Goal: Information Seeking & Learning: Learn about a topic

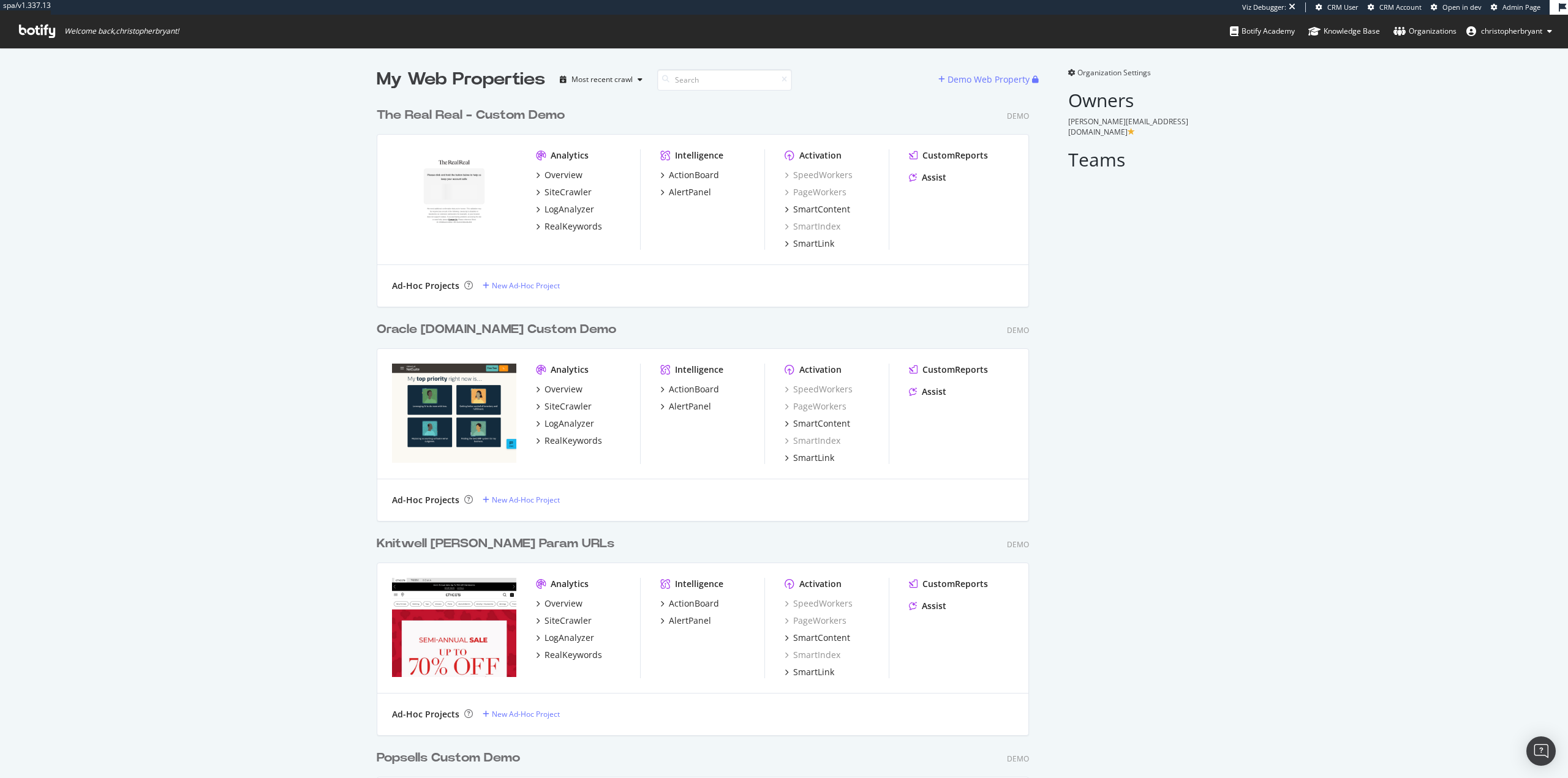
scroll to position [6716, 653]
click at [562, 195] on div "SiteCrawler" at bounding box center [568, 192] width 47 height 12
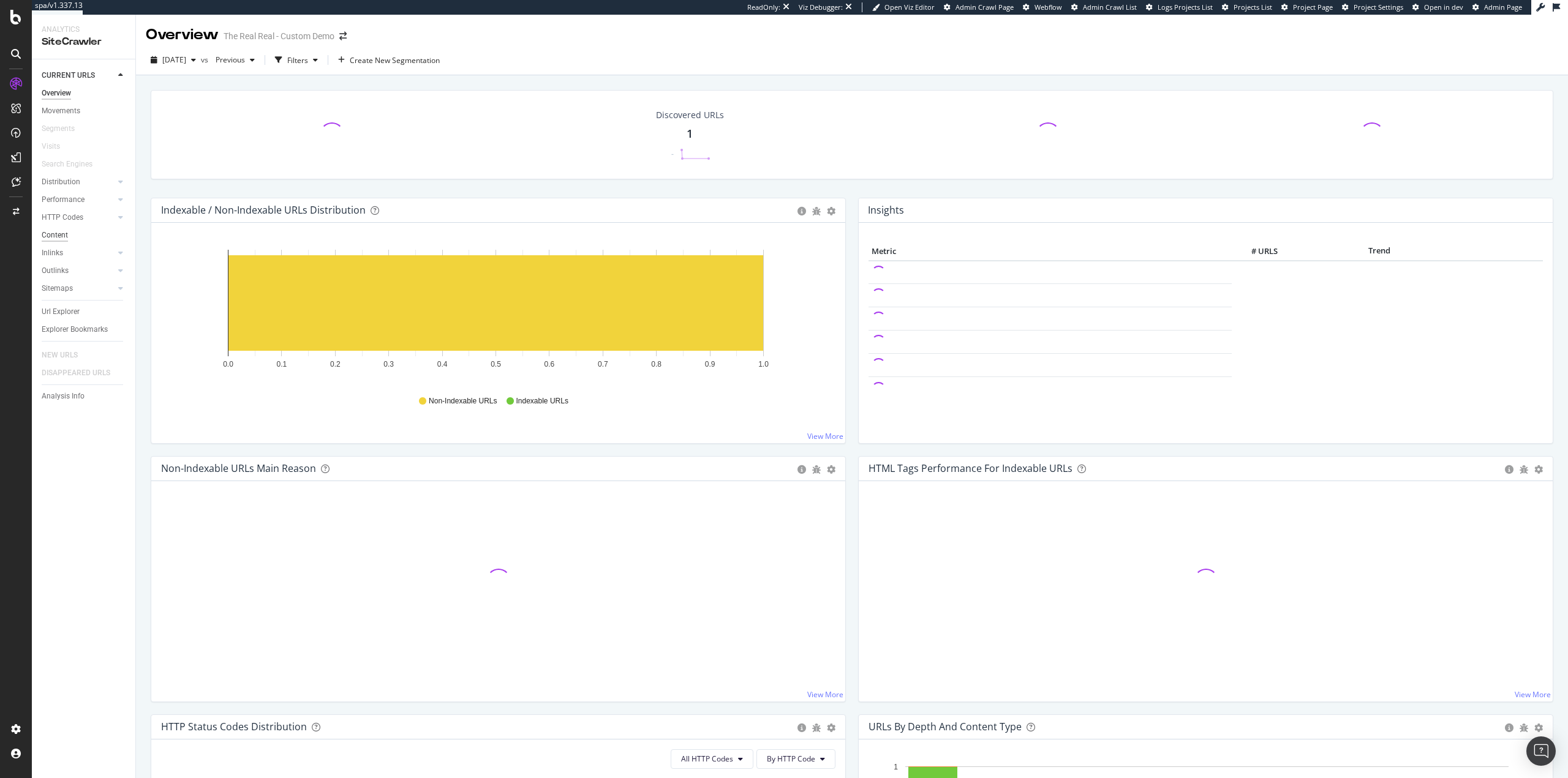
click at [59, 232] on div "Content" at bounding box center [55, 235] width 26 height 13
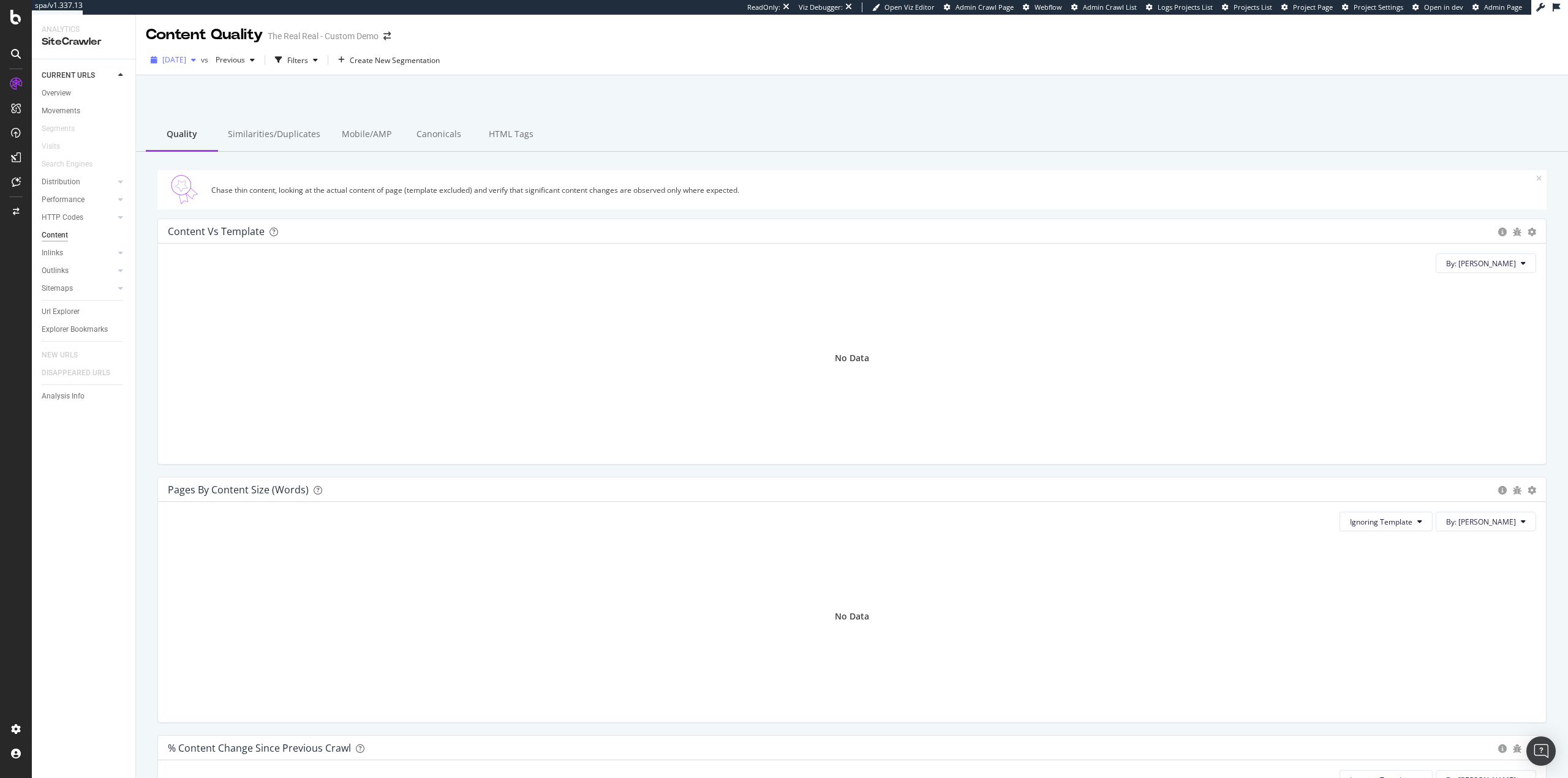
click at [186, 63] on span "[DATE]" at bounding box center [174, 59] width 24 height 10
click at [192, 146] on div "[DATE]" at bounding box center [196, 150] width 66 height 11
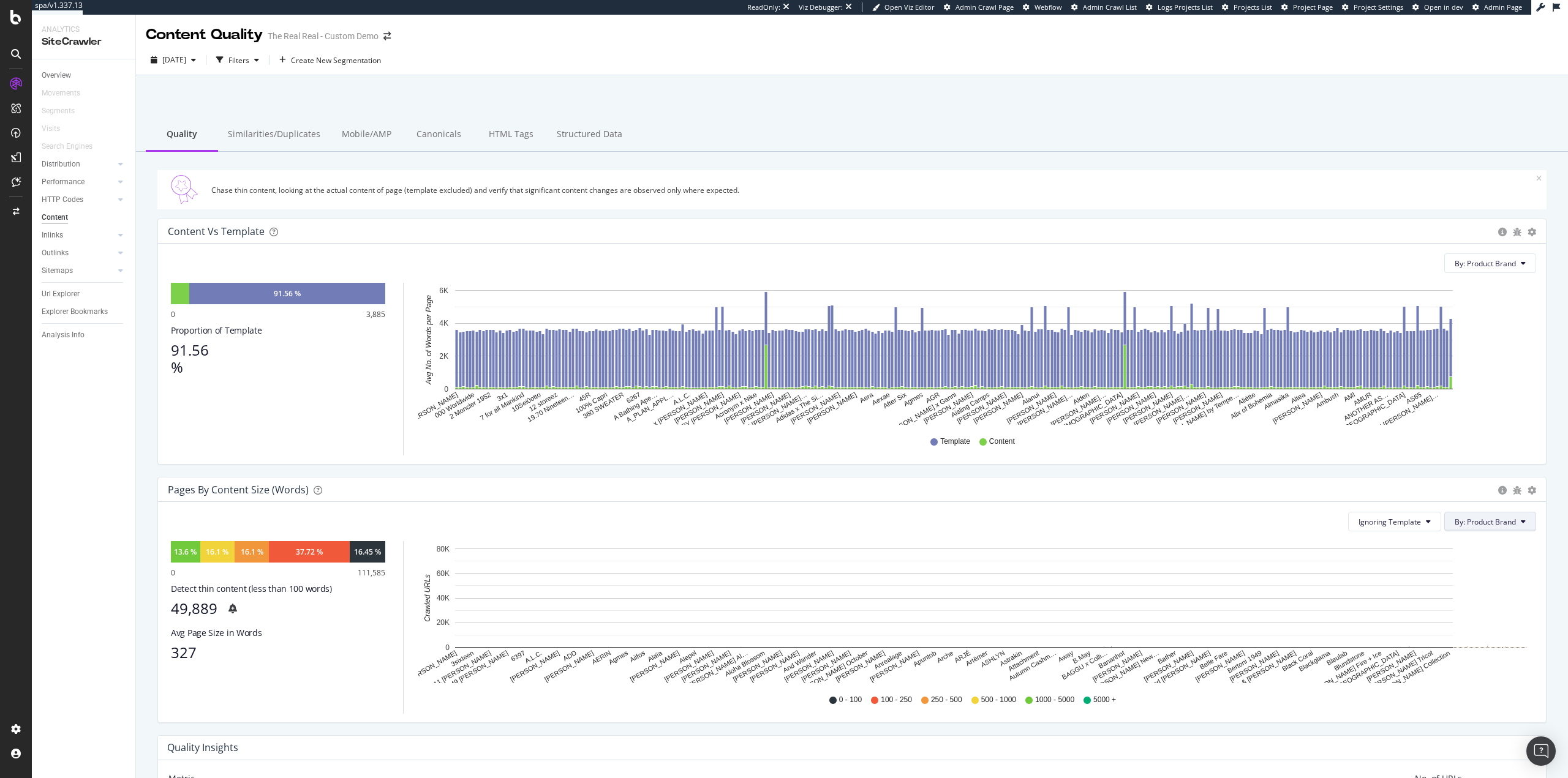
click at [1500, 523] on span "By: Product Brand" at bounding box center [1484, 521] width 61 height 10
click at [1492, 568] on span "Is Indexable" at bounding box center [1450, 566] width 133 height 11
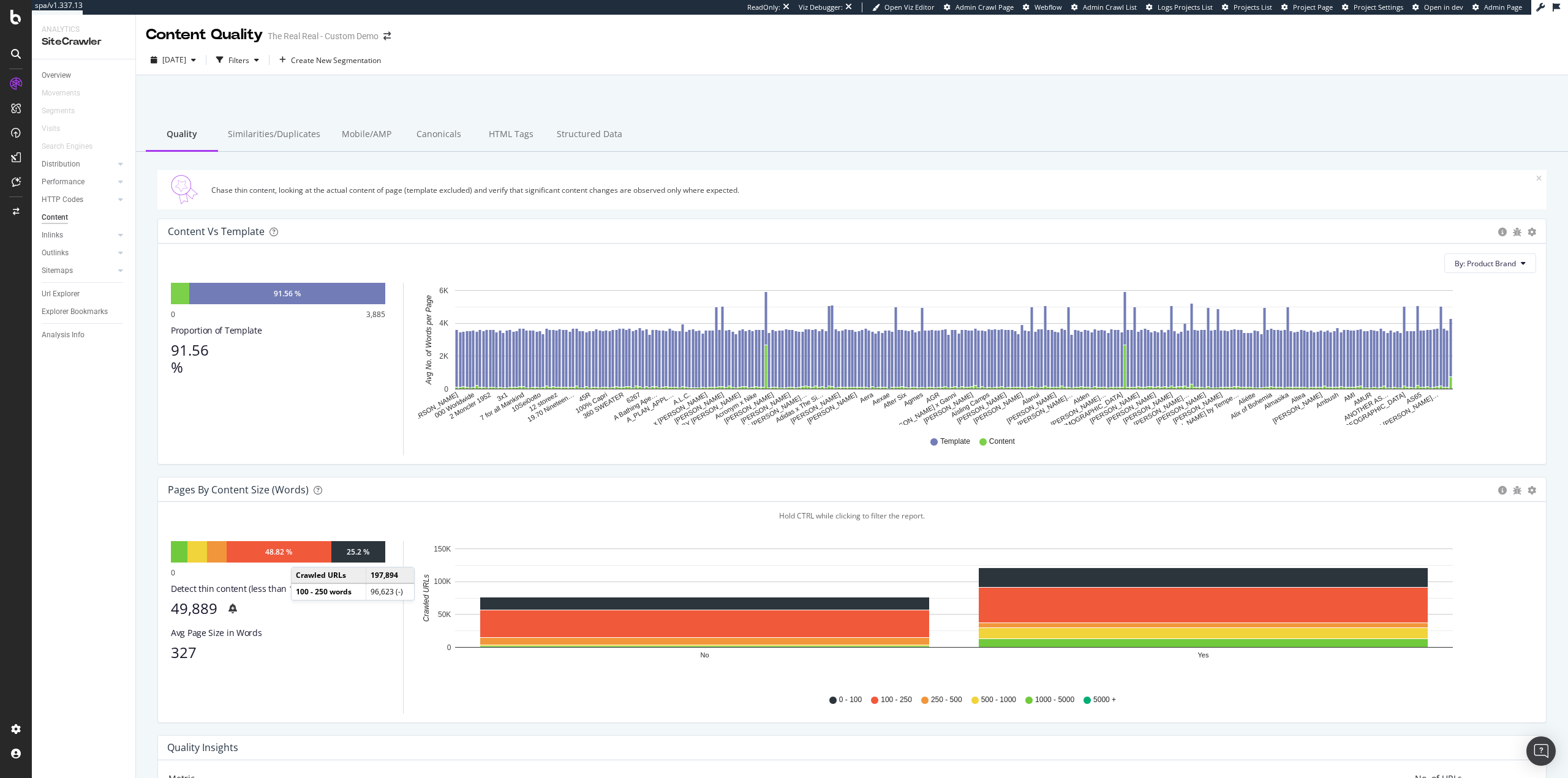
click at [303, 555] on div "48.82 %" at bounding box center [279, 551] width 105 height 21
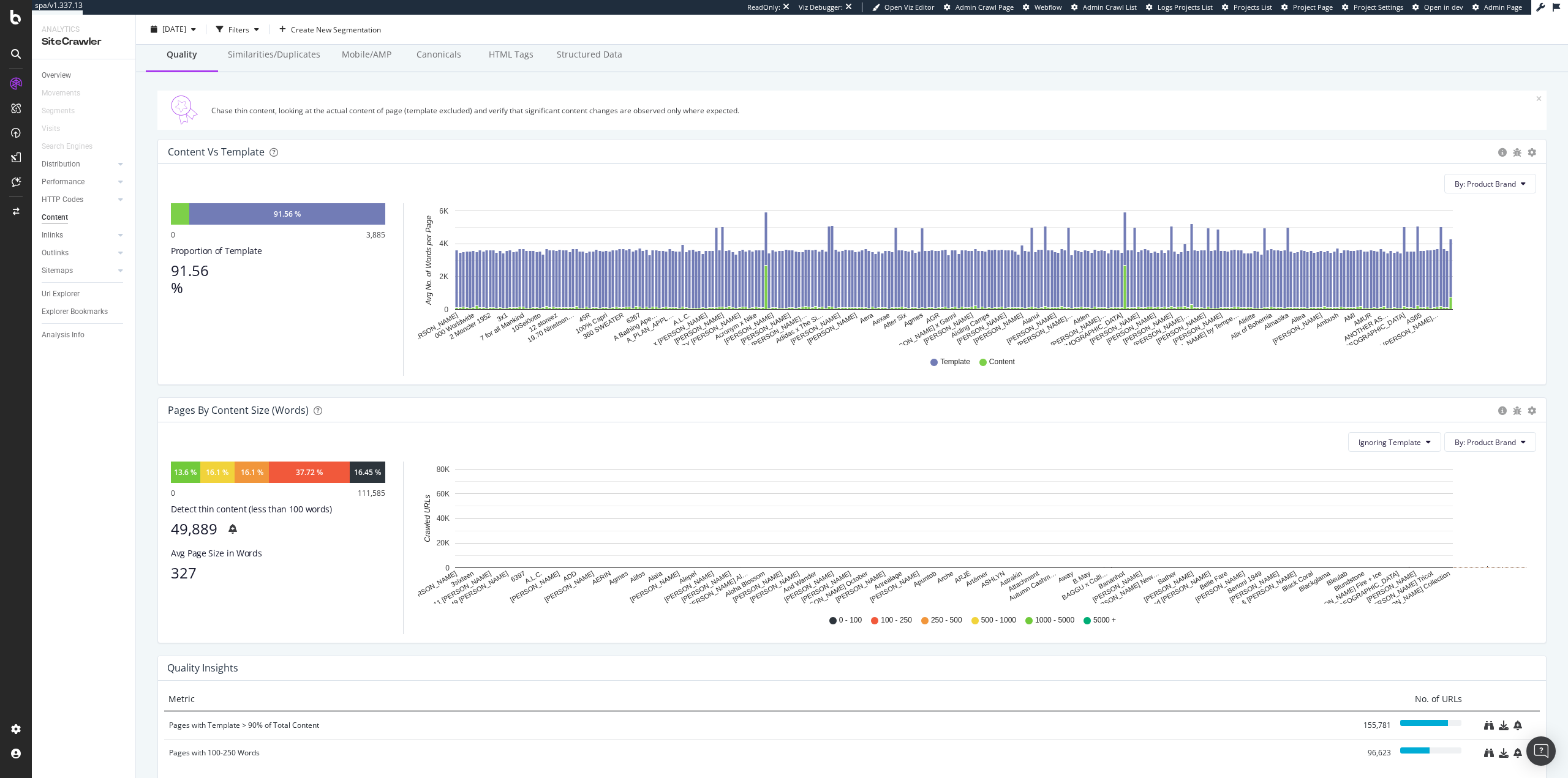
scroll to position [38, 0]
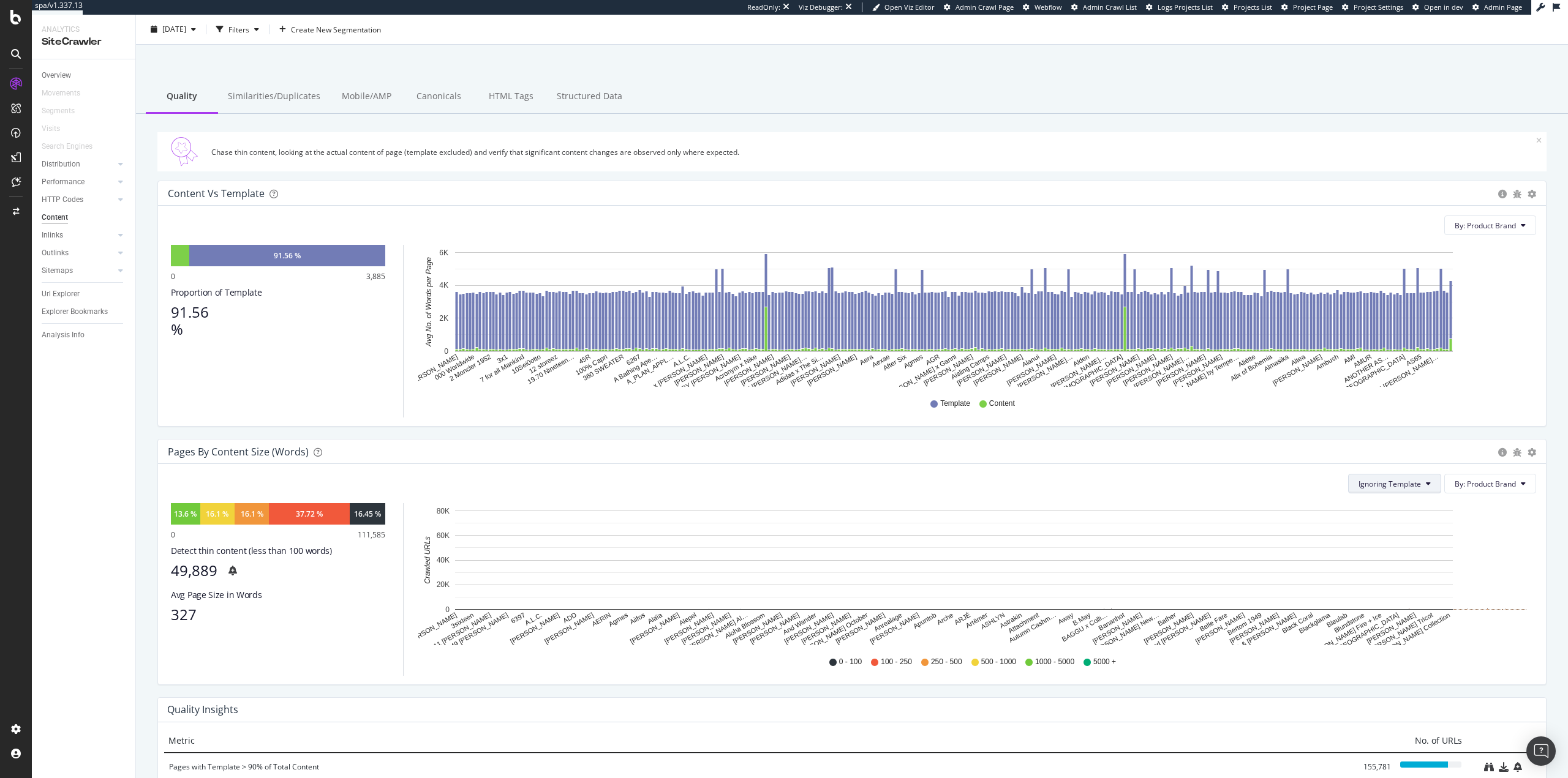
click at [1405, 483] on span "Ignoring Template" at bounding box center [1389, 483] width 63 height 10
click at [1403, 532] on span "Ignoring Nothing" at bounding box center [1382, 530] width 65 height 11
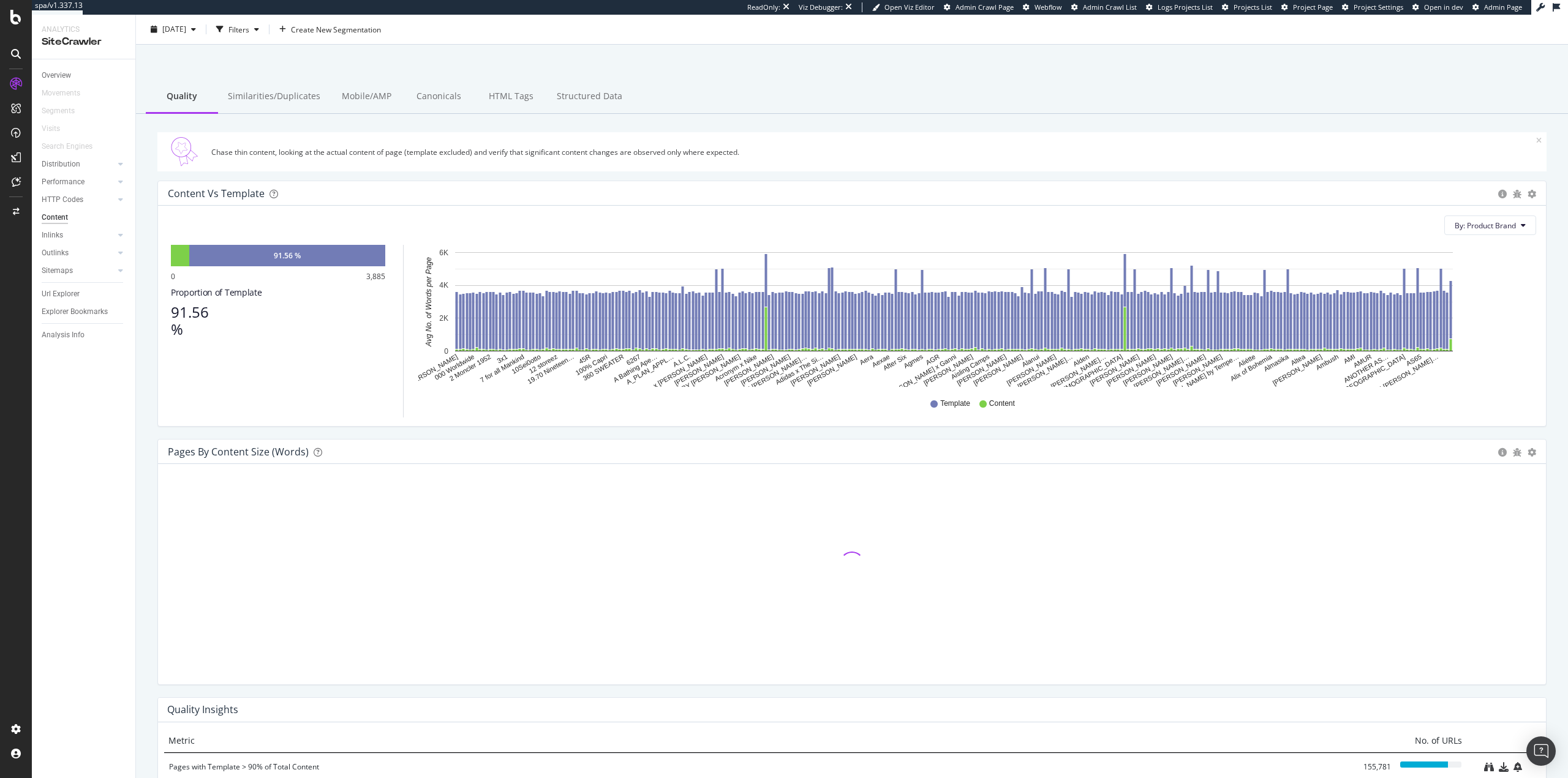
click at [1506, 210] on div "By: Product Brand Hold CTRL while clicking to filter the report. 91.56 % 0 3,88…" at bounding box center [852, 315] width 1388 height 220
click at [1511, 230] on button "By: Product Brand" at bounding box center [1489, 225] width 92 height 19
click at [1497, 312] on div "Select a Structured Data" at bounding box center [1450, 311] width 152 height 20
click at [1441, 293] on div "Product" at bounding box center [1482, 288] width 87 height 10
click at [1462, 323] on span "Product Exists" at bounding box center [1476, 317] width 48 height 10
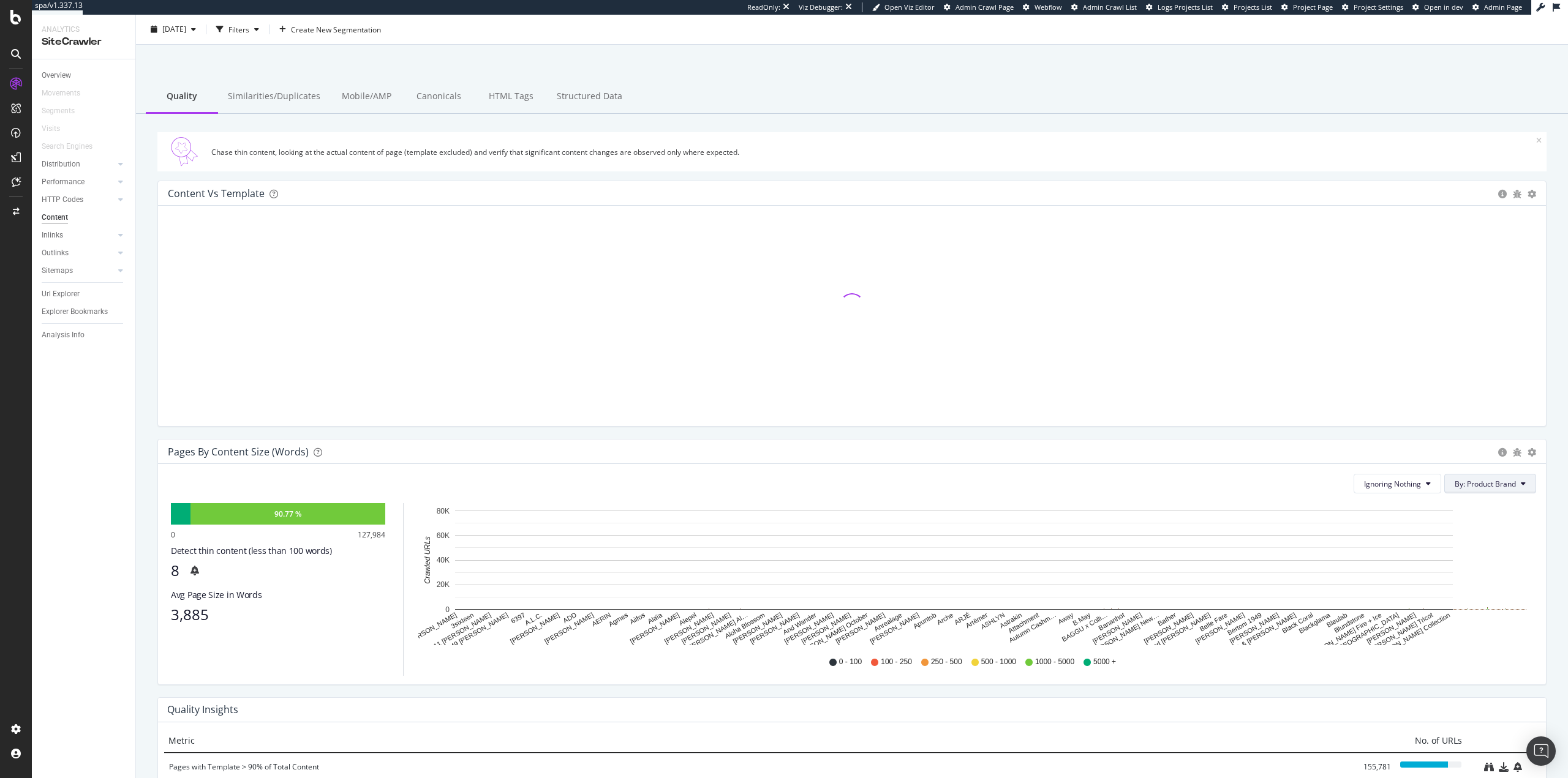
click at [1507, 485] on span "By: Product Brand" at bounding box center [1484, 483] width 61 height 10
click at [1498, 565] on div "Select a Structured Data" at bounding box center [1450, 569] width 152 height 20
click at [1443, 551] on div "Product" at bounding box center [1482, 546] width 87 height 10
click at [1473, 581] on span "Product Exists" at bounding box center [1476, 575] width 48 height 10
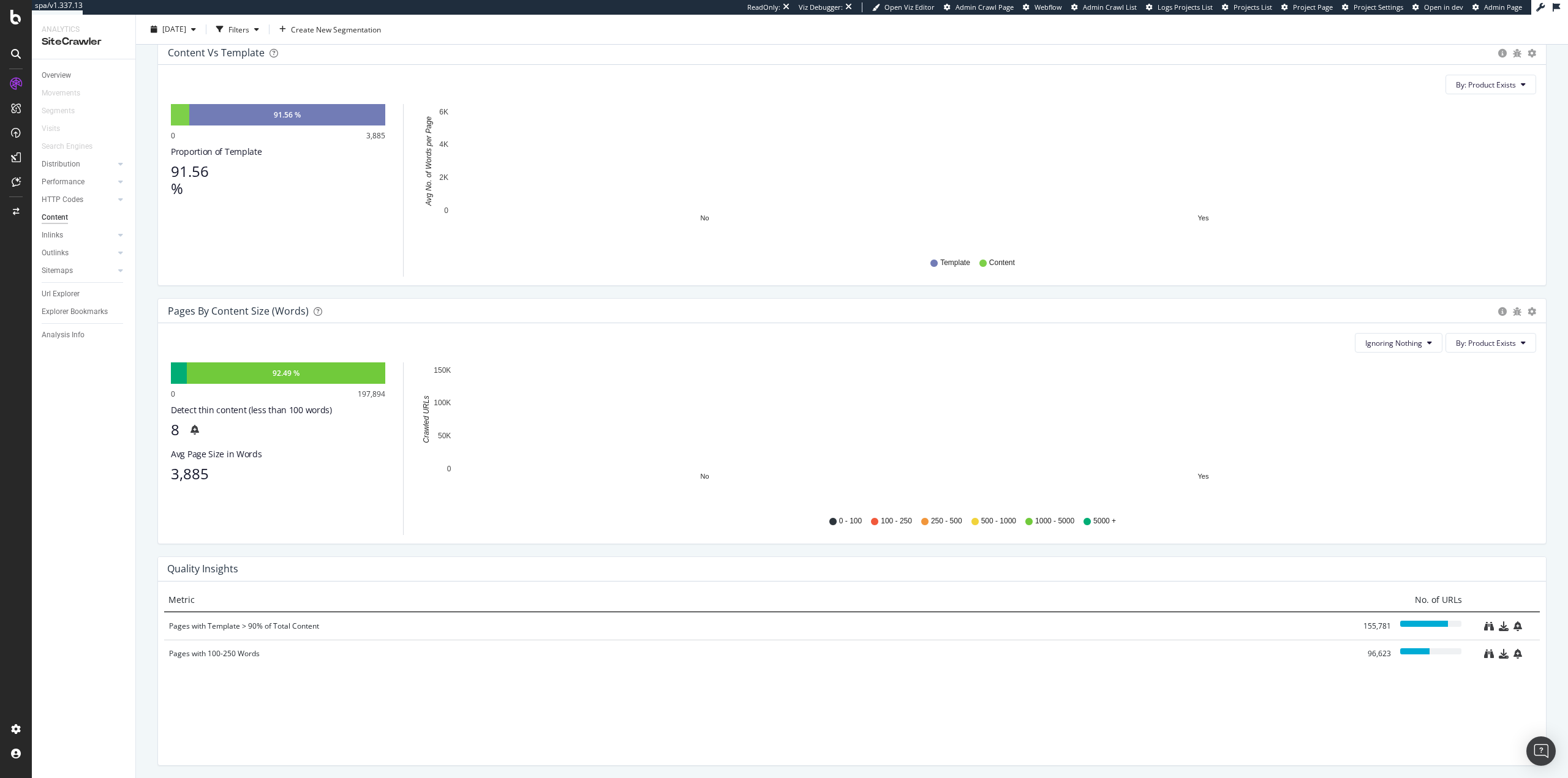
scroll to position [221, 0]
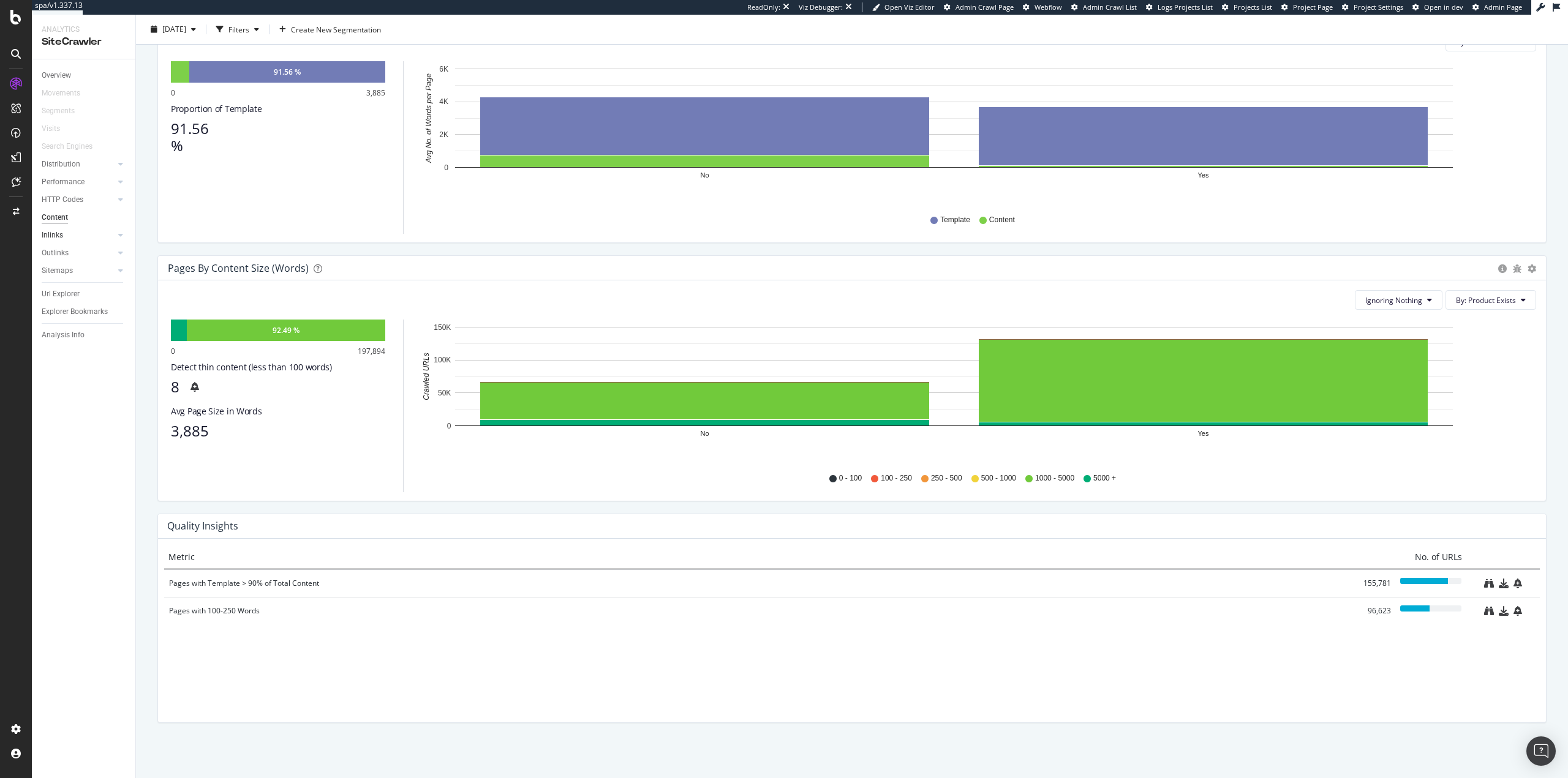
click at [84, 236] on link "Inlinks" at bounding box center [78, 235] width 73 height 13
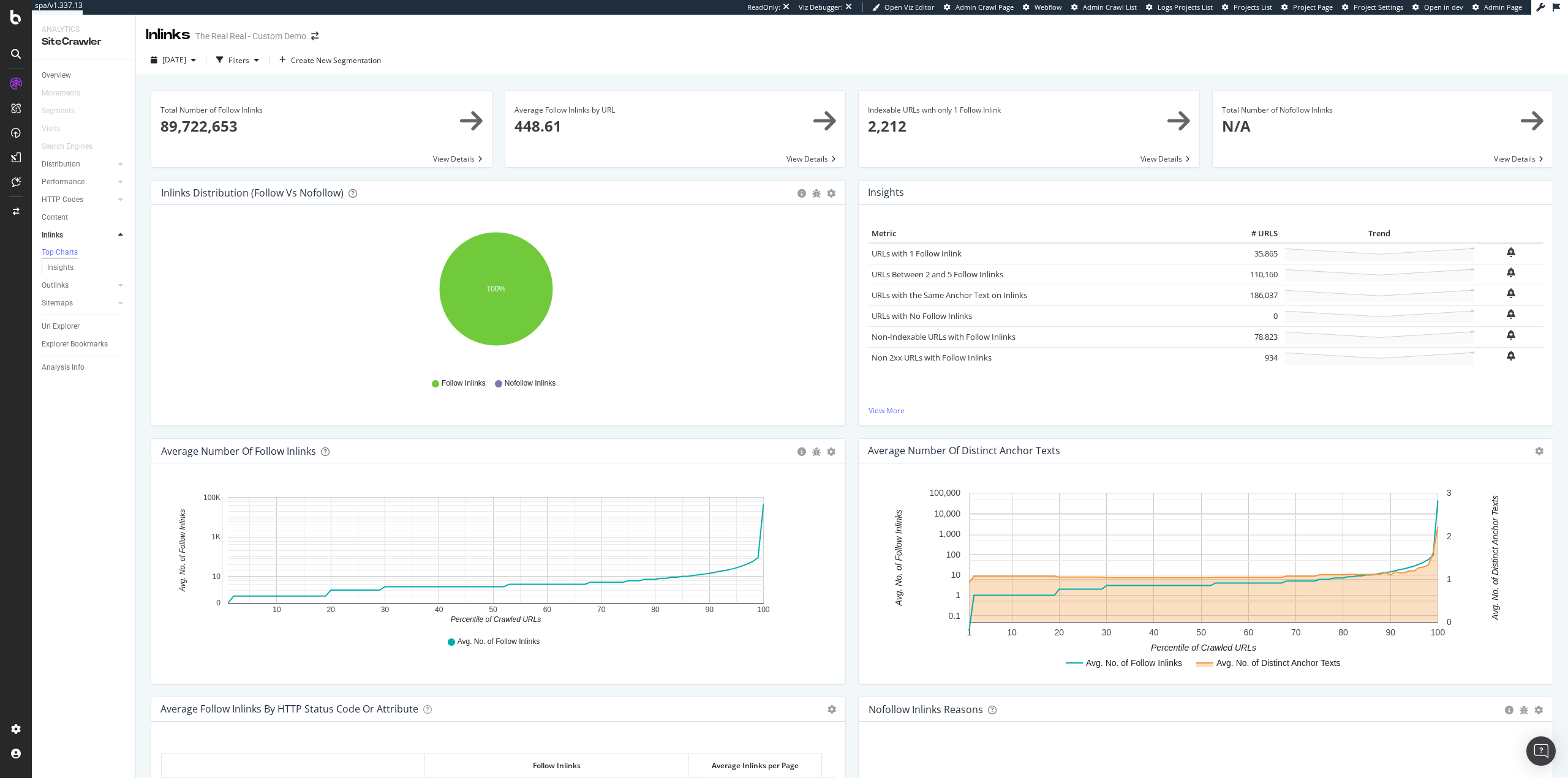
drag, startPoint x: 75, startPoint y: 290, endPoint x: 803, endPoint y: 0, distance: 783.6
click at [75, 290] on link "Outlinks" at bounding box center [78, 286] width 73 height 13
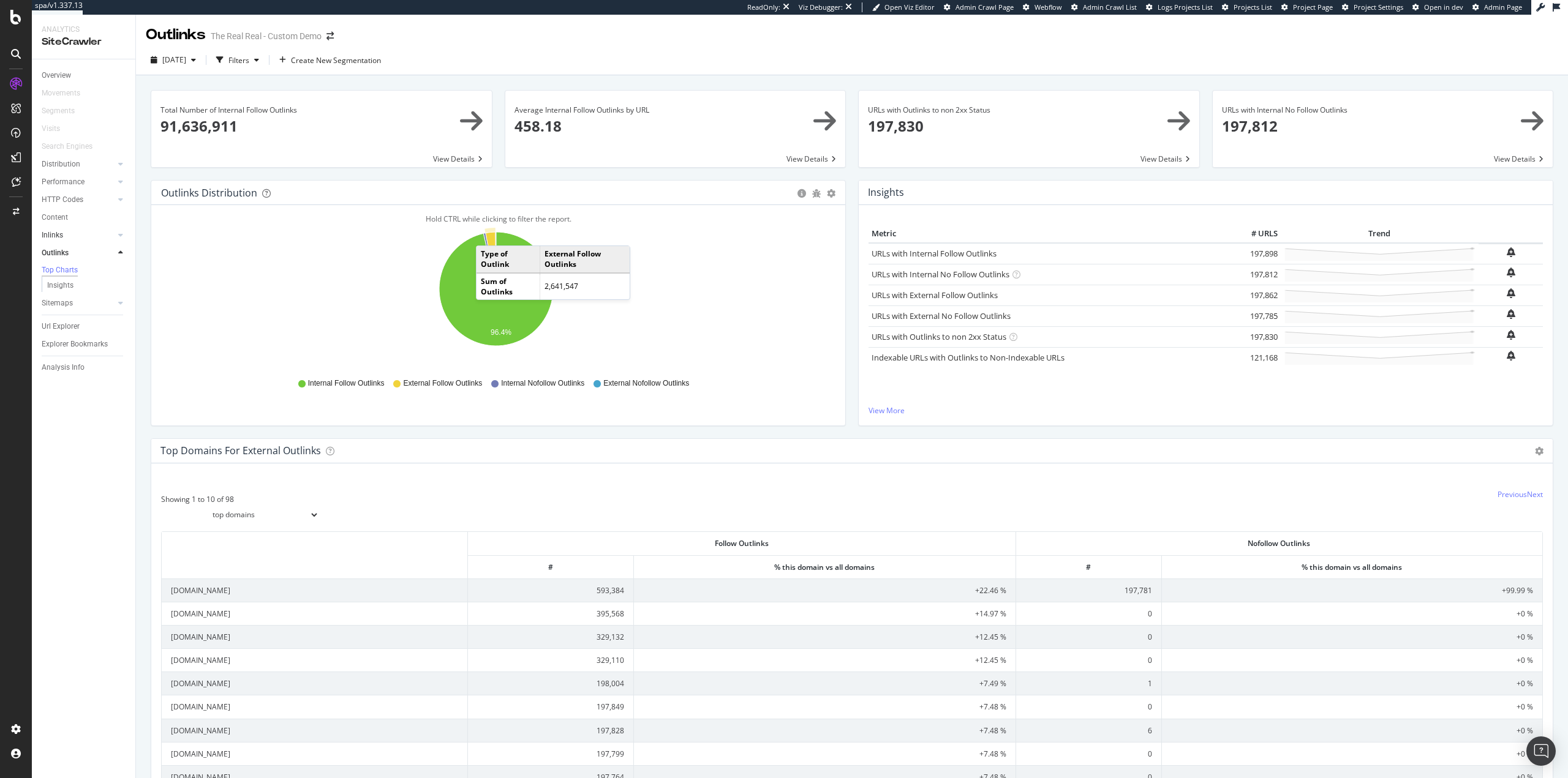
click at [92, 236] on link "Inlinks" at bounding box center [78, 235] width 73 height 13
click at [66, 237] on link "Inlinks" at bounding box center [78, 235] width 73 height 13
click at [121, 237] on icon at bounding box center [120, 235] width 5 height 8
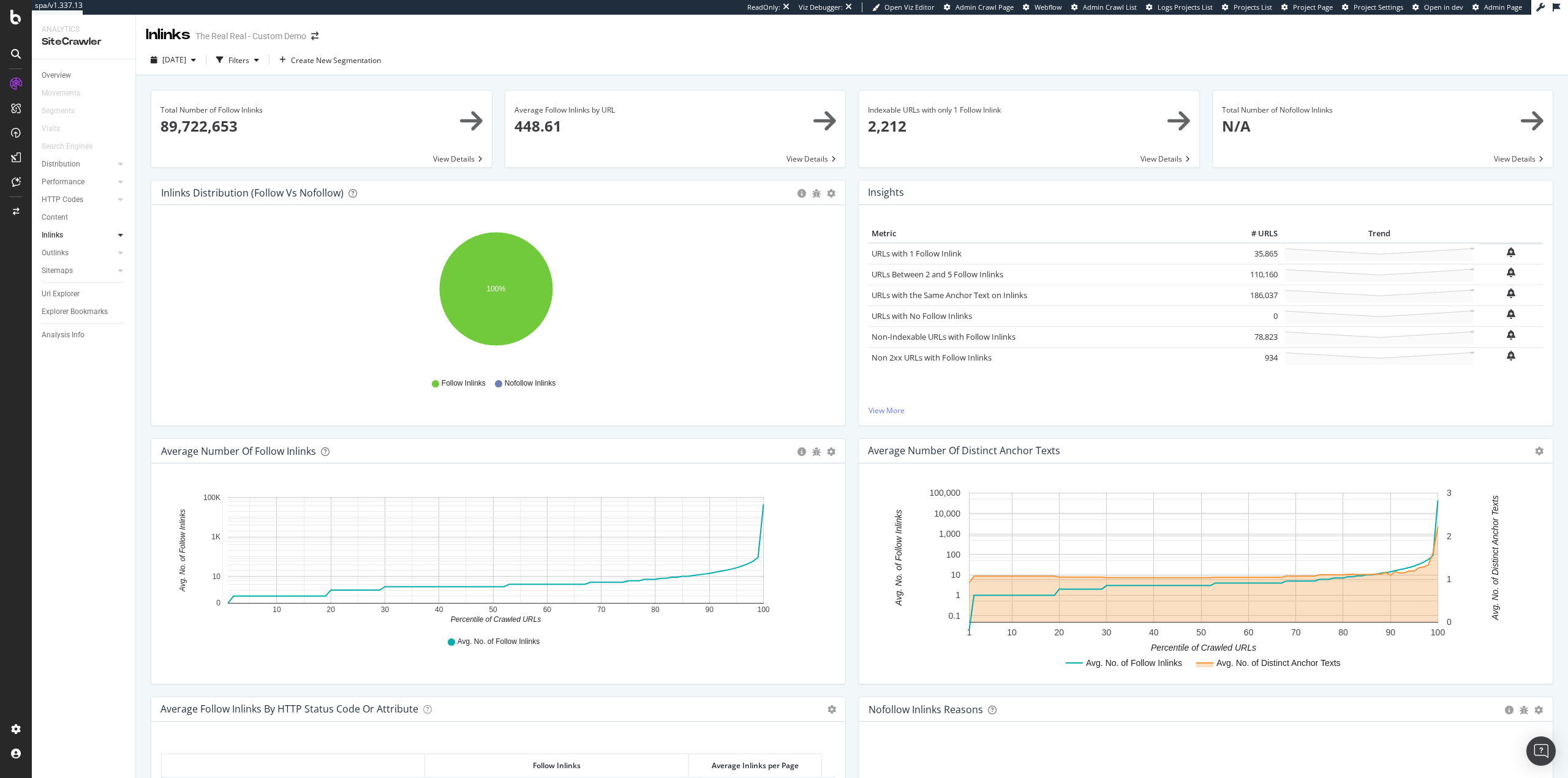
click at [565, 137] on span at bounding box center [675, 128] width 340 height 77
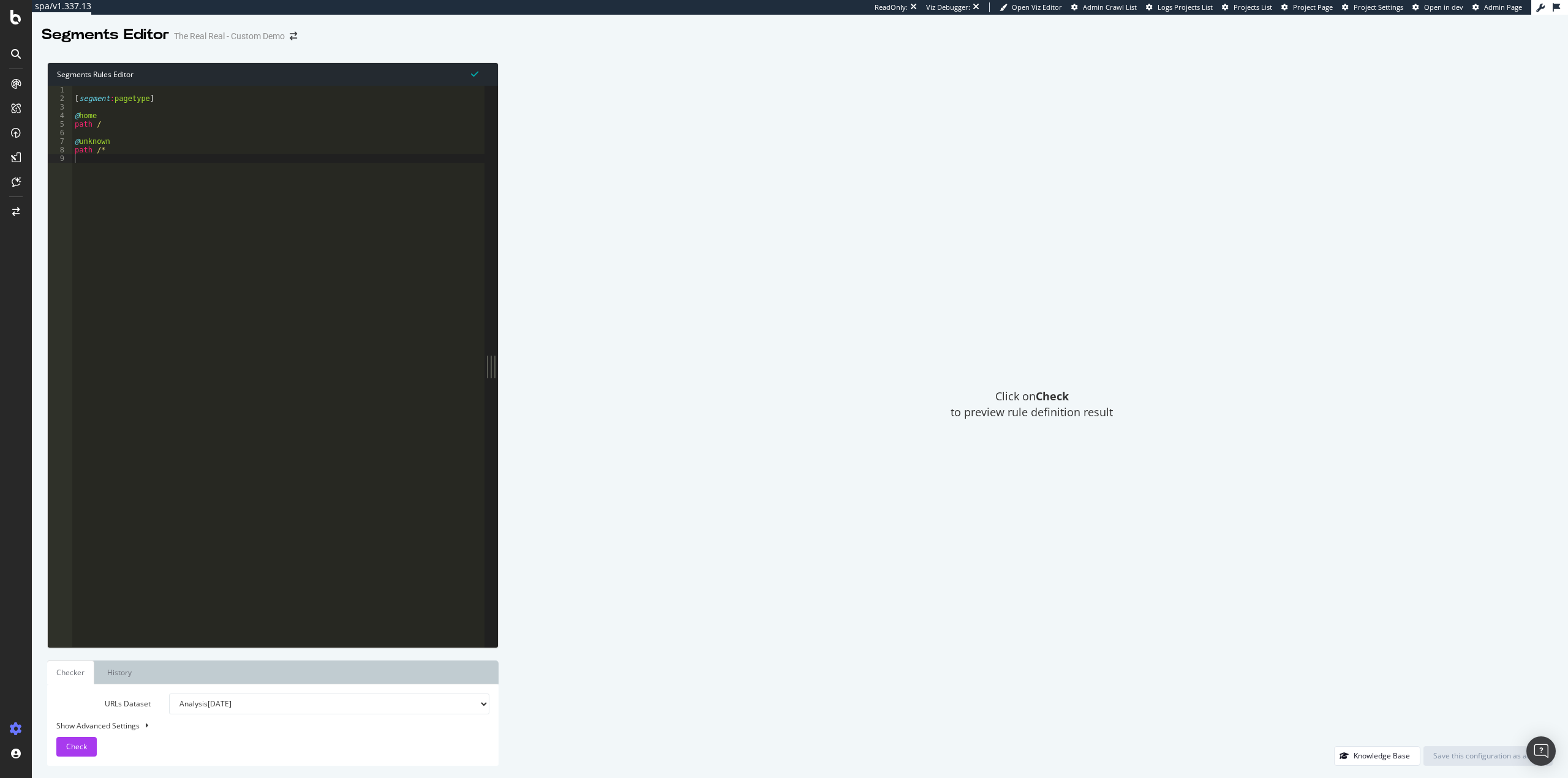
click at [86, 184] on div "[ segment : pagetype ] @ home path / @ unknown path /*" at bounding box center [278, 375] width 412 height 579
drag, startPoint x: 123, startPoint y: 142, endPoint x: 78, endPoint y: 143, distance: 45.0
click at [78, 143] on div "[ segment : pagetype ] @ home path / @ unknown path /*" at bounding box center [278, 375] width 412 height 579
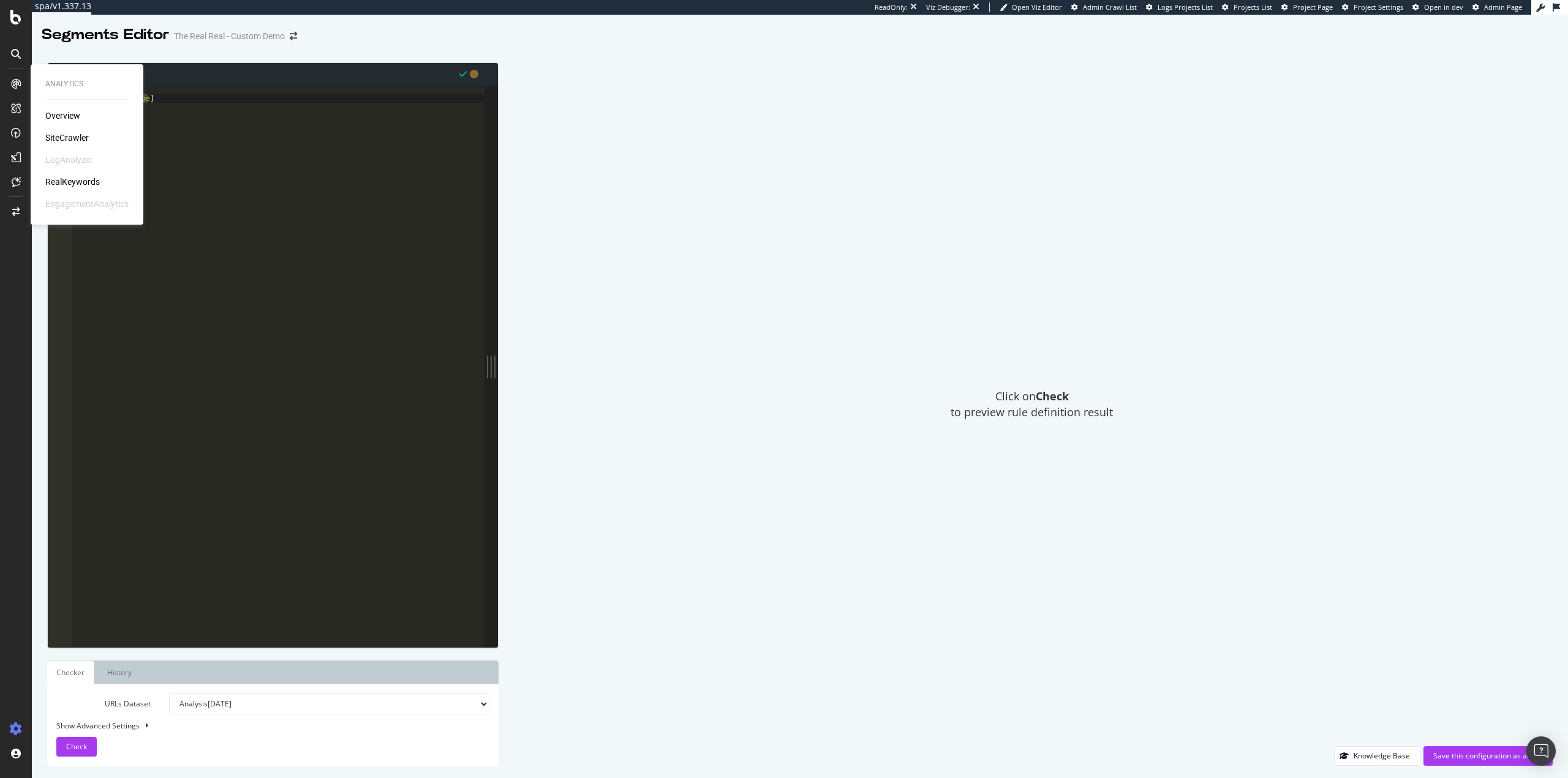
drag, startPoint x: 79, startPoint y: 95, endPoint x: 28, endPoint y: 95, distance: 51.0
click at [28, 95] on div "Analytics Overview SiteCrawler LogAnalyzer RealKeywords EngagementAnalytics spa…" at bounding box center [784, 389] width 1568 height 778
type textarea "[segment:pagetype]"
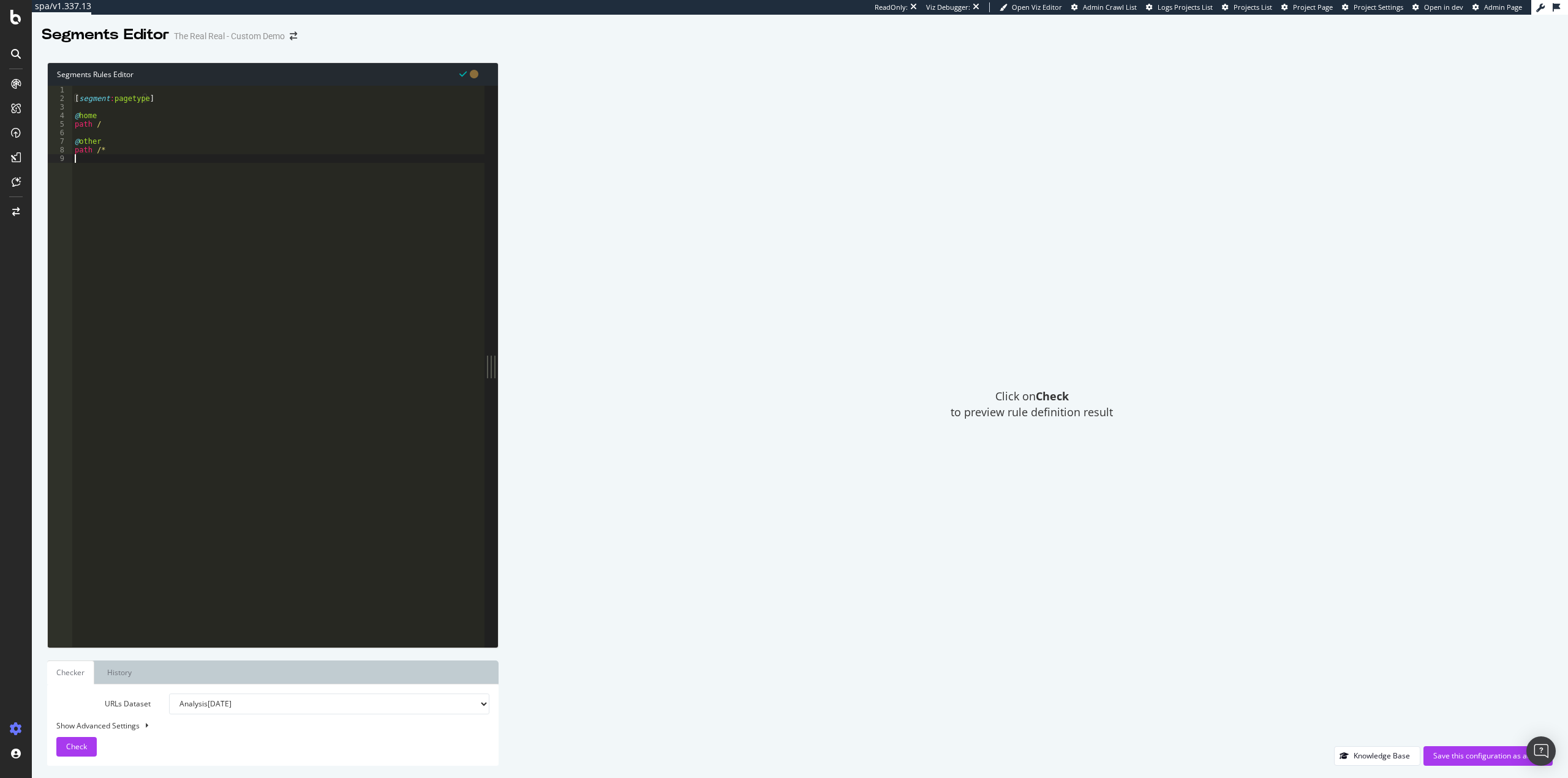
click at [128, 241] on div "[ segment : pagetype ] @ home path / @ other path /*" at bounding box center [278, 375] width 412 height 579
paste textarea "[segment:pagetype]"
drag, startPoint x: 125, startPoint y: 176, endPoint x: 149, endPoint y: 177, distance: 24.0
click at [149, 177] on div "[ segment : pagetype ] @ home path / @ other path /* [ segment : pagetype ]" at bounding box center [280, 375] width 409 height 579
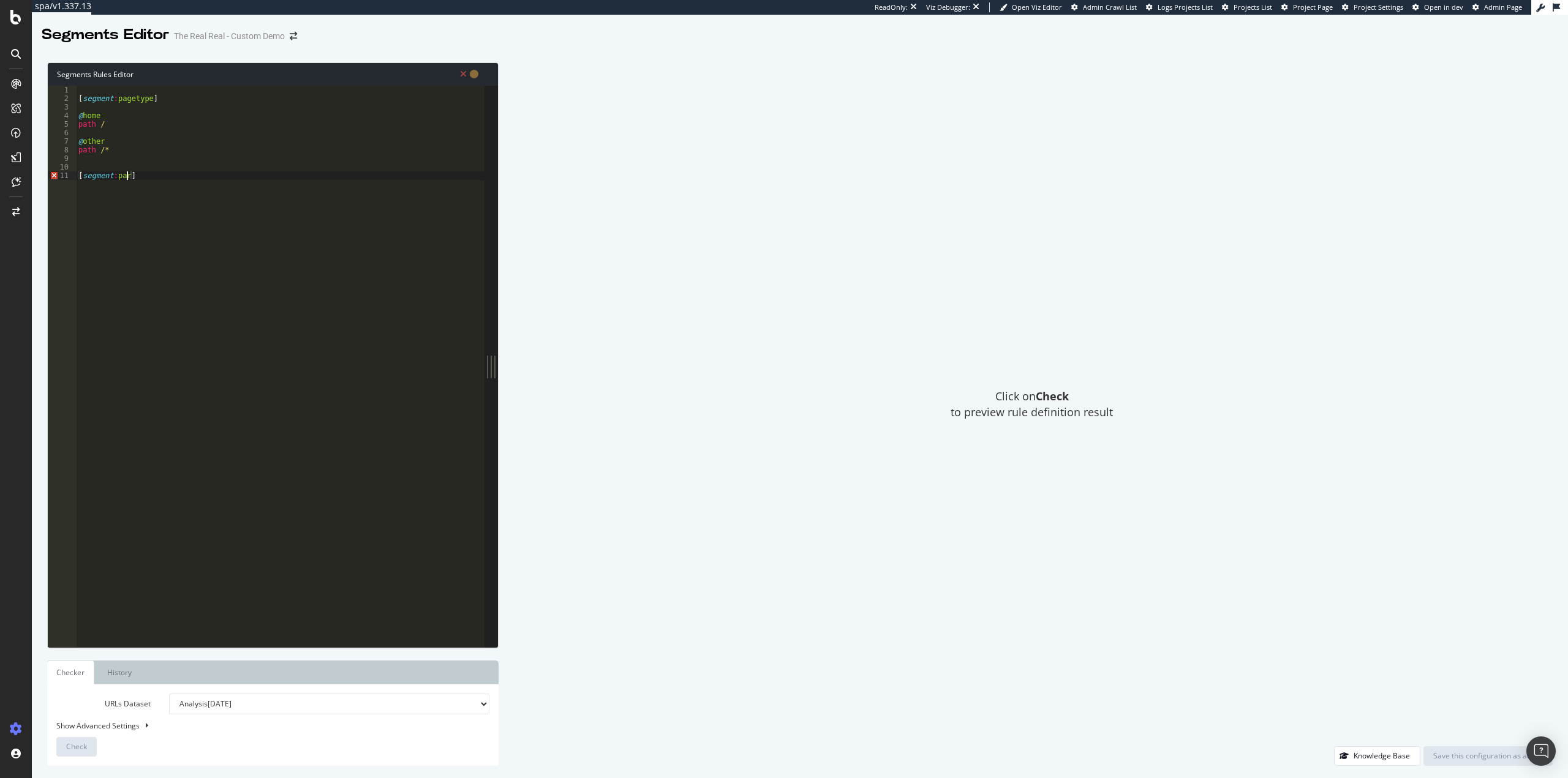
scroll to position [0, 4]
type textarea "[segment:params]"
click at [155, 180] on div "[ segment : pagetype ] @ home path / @ other path /* [ segment : params ]" at bounding box center [280, 375] width 409 height 579
type textarea "["
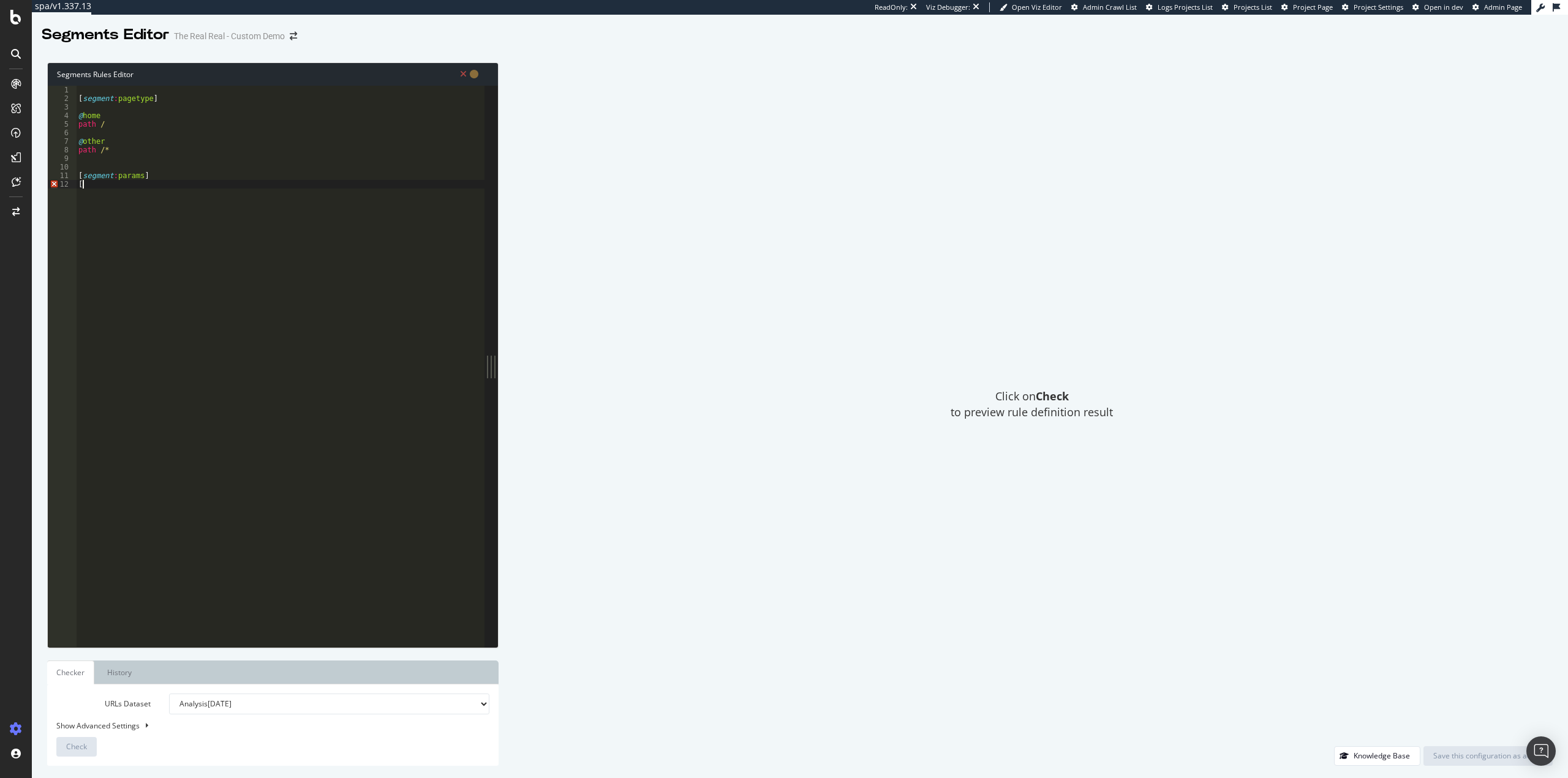
type textarea "[segment:params]"
type textarea "@Yes"
type textarea "path-query rx \?"
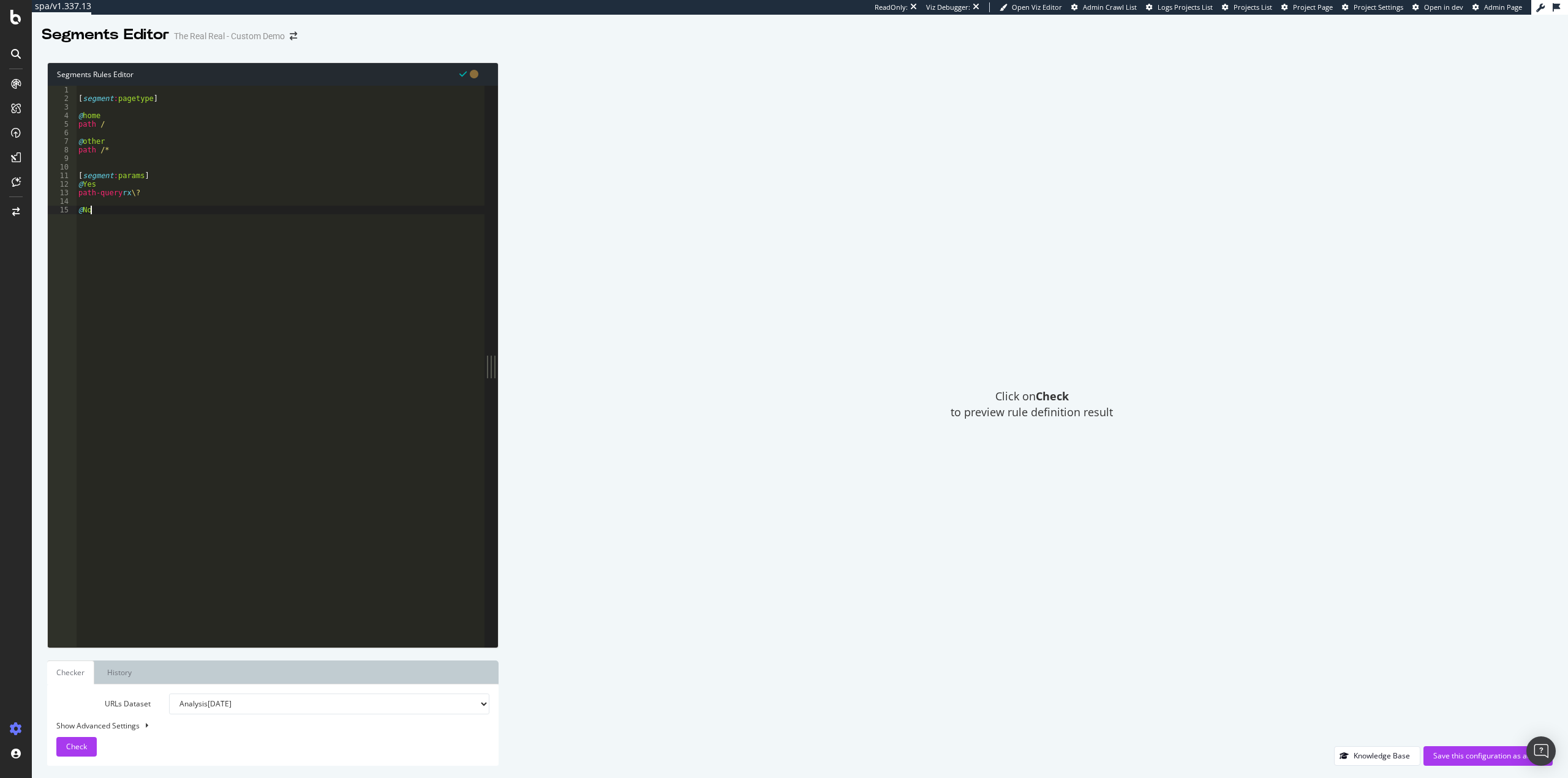
click at [137, 128] on div "[ segment : pagetype ] @ home path / @ other path /* [ segment : params ] @ Yes…" at bounding box center [280, 375] width 409 height 579
type textarea "path /"
type textarea "1"
type textarea "@PDPs"
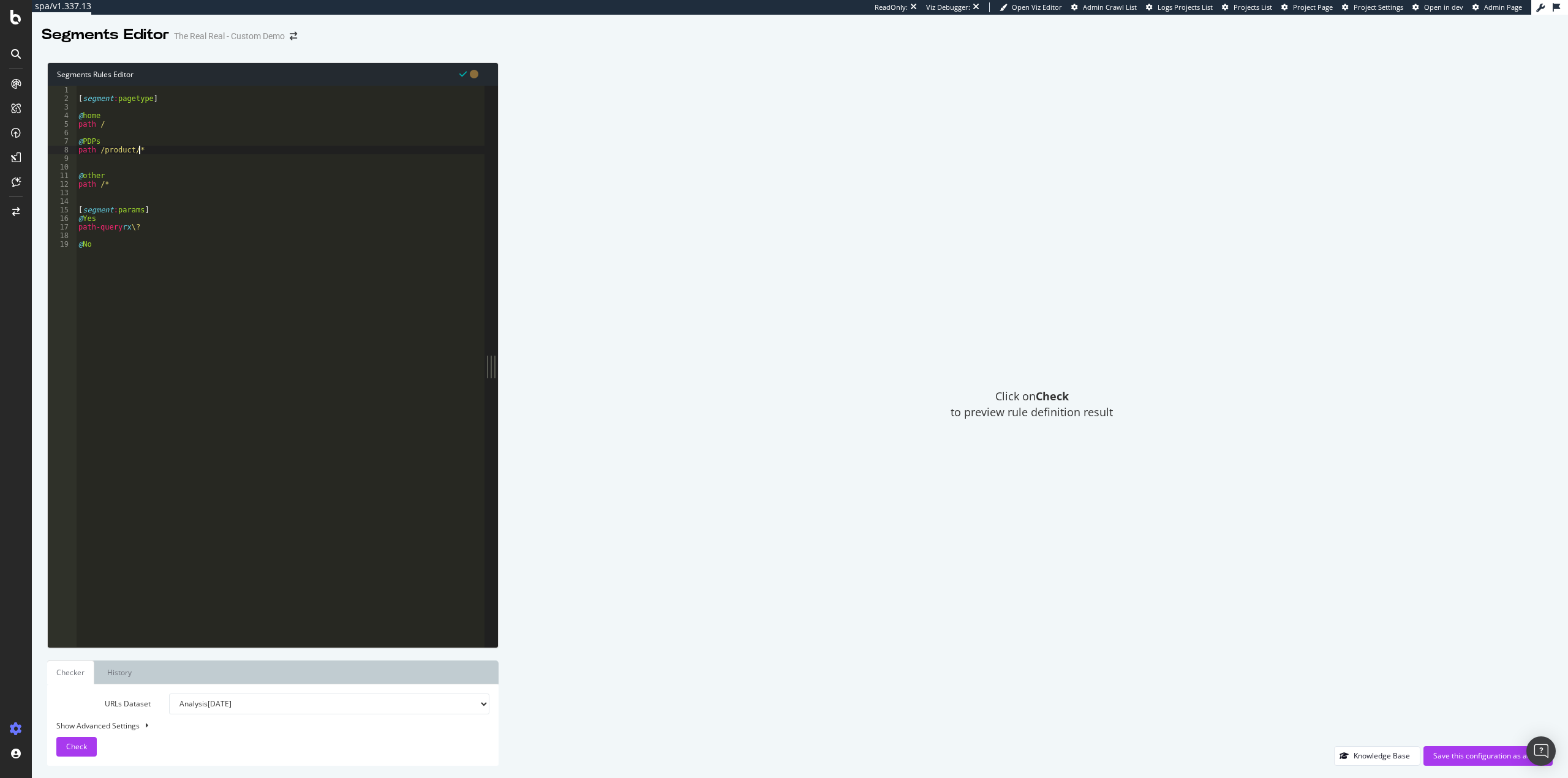
scroll to position [0, 4]
click at [128, 150] on div "[ segment : pagetype ] @ home path / @ PDPs path /product/* @ other path /* [ s…" at bounding box center [280, 375] width 409 height 579
click at [132, 150] on div "[ segment : pagetype ] @ home path / @ PDPs path /product/* @ other path /* [ s…" at bounding box center [280, 375] width 409 height 579
type textarea "path /products/*"
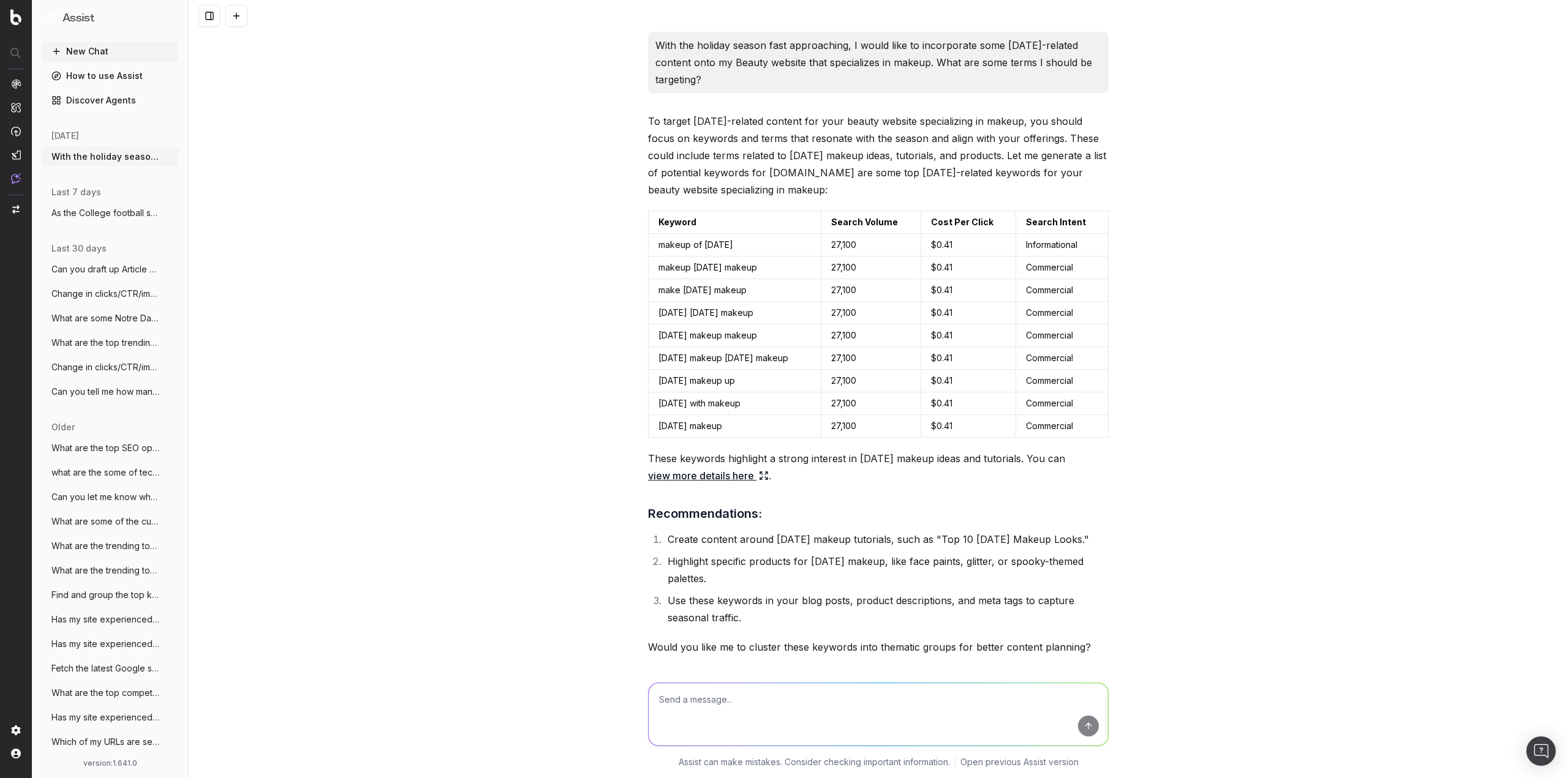
scroll to position [4170, 0]
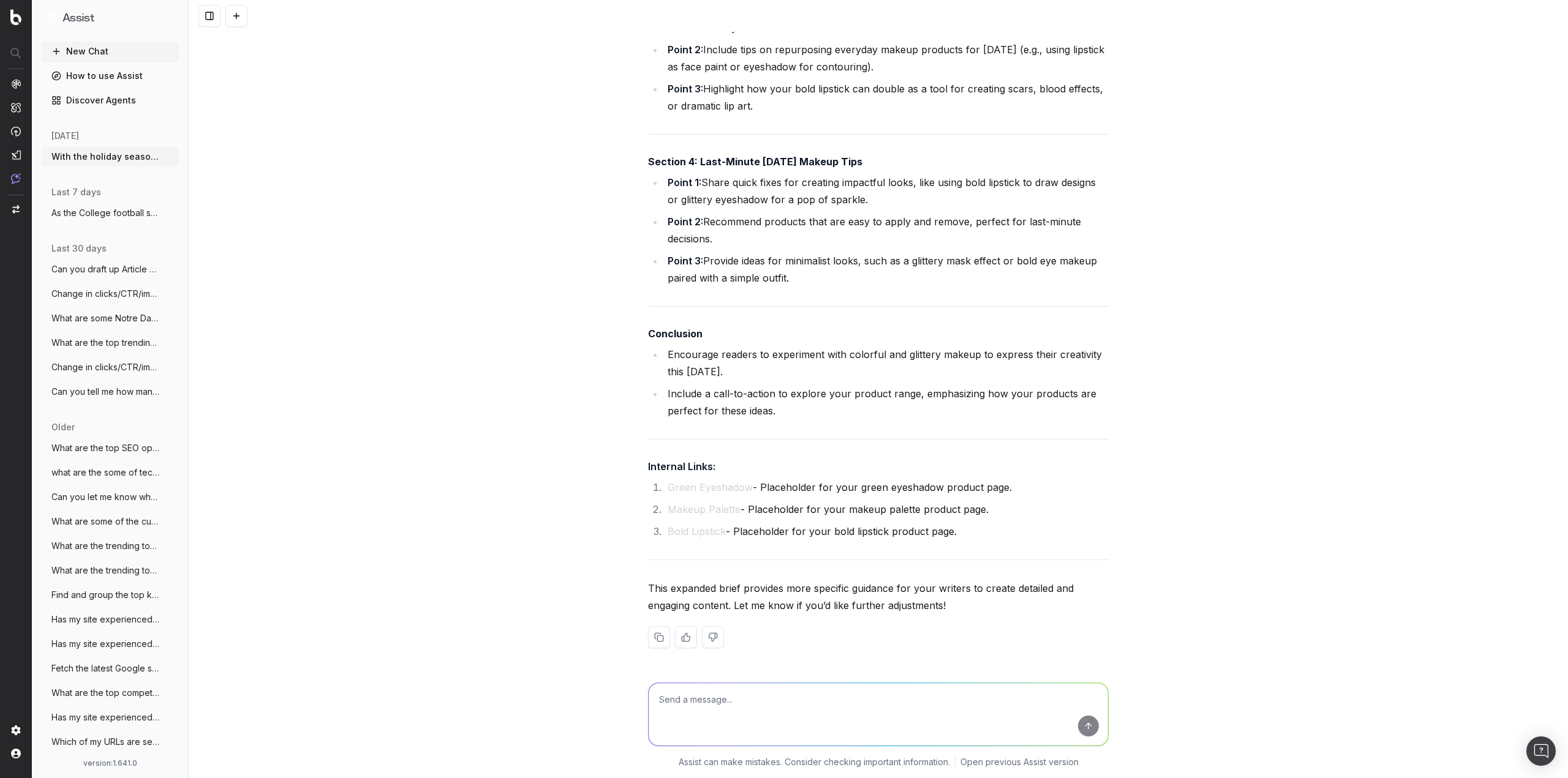
click at [758, 595] on p "This expanded brief provides more specific guidance for your writers to create …" at bounding box center [878, 597] width 460 height 34
click at [755, 592] on p "This expanded brief provides more specific guidance for your writers to create …" at bounding box center [878, 597] width 460 height 34
click at [470, 540] on div "With the holiday season fast approaching, I would like to incorporate some Hall…" at bounding box center [878, 389] width 1379 height 778
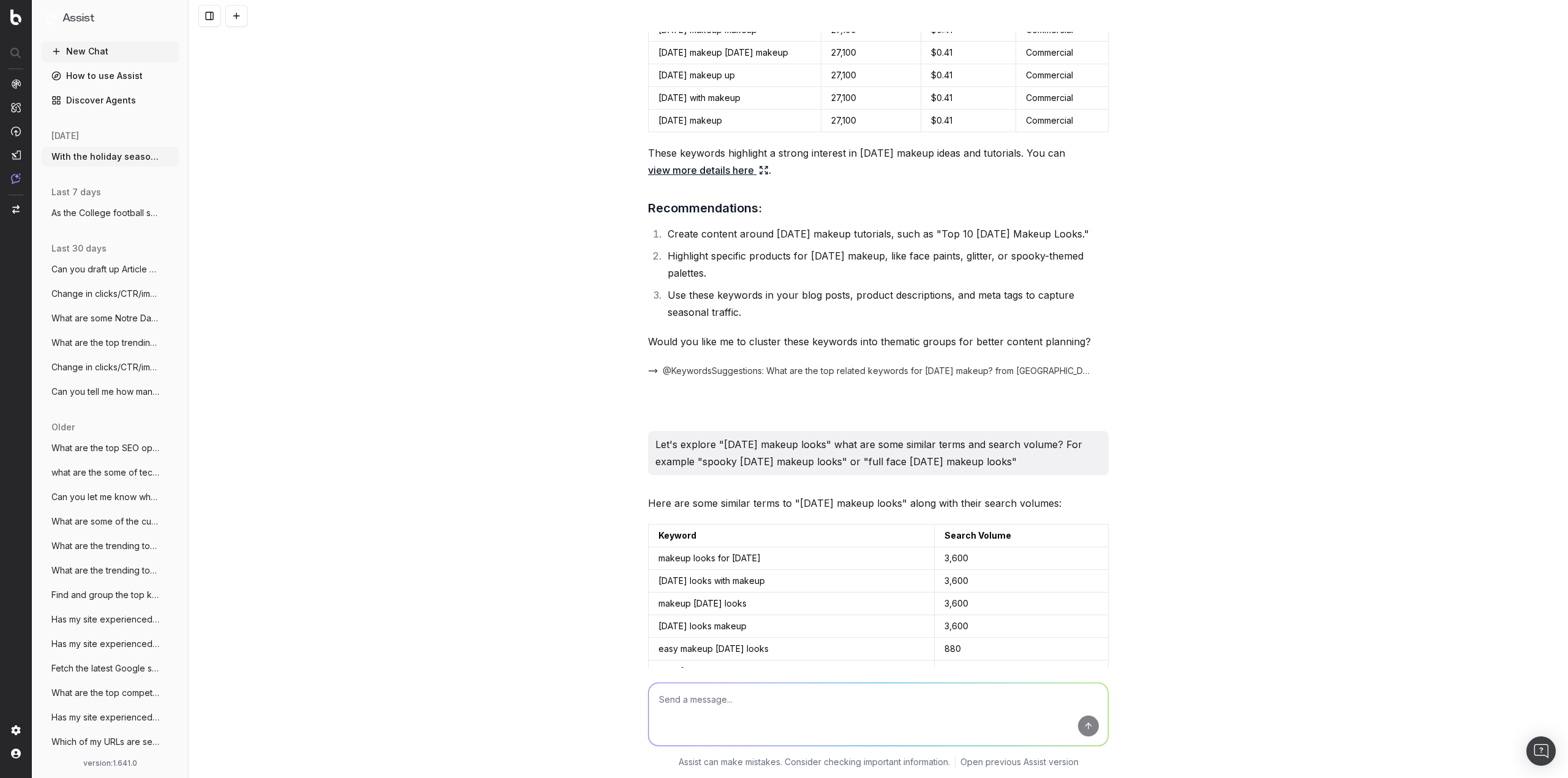
scroll to position [306, 0]
click at [728, 170] on link "view more details here" at bounding box center [708, 169] width 121 height 17
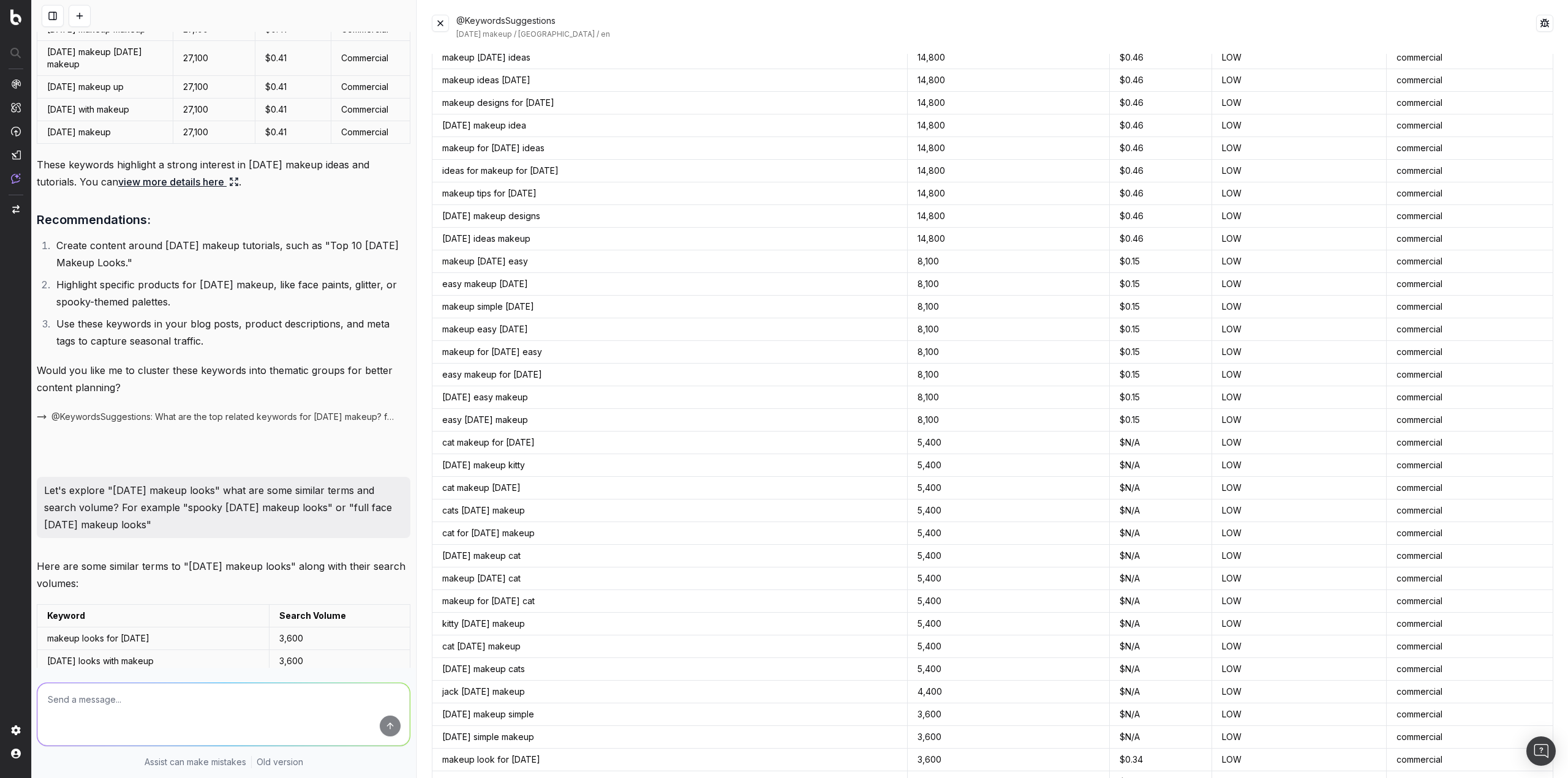
scroll to position [428, 0]
drag, startPoint x: 440, startPoint y: 22, endPoint x: 432, endPoint y: 30, distance: 11.3
click at [440, 22] on button at bounding box center [440, 23] width 17 height 17
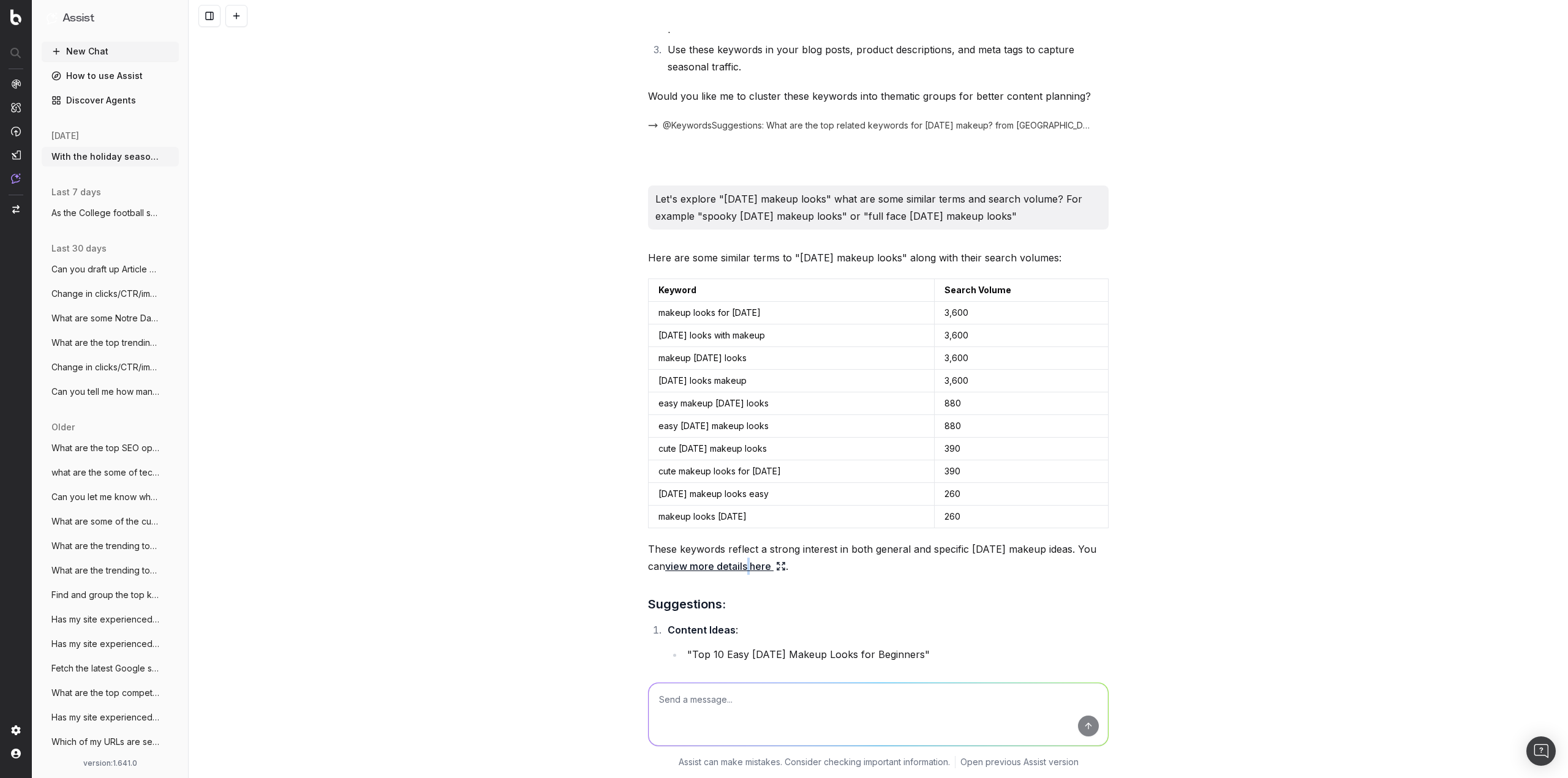
click at [746, 575] on link "view more details here" at bounding box center [725, 566] width 121 height 17
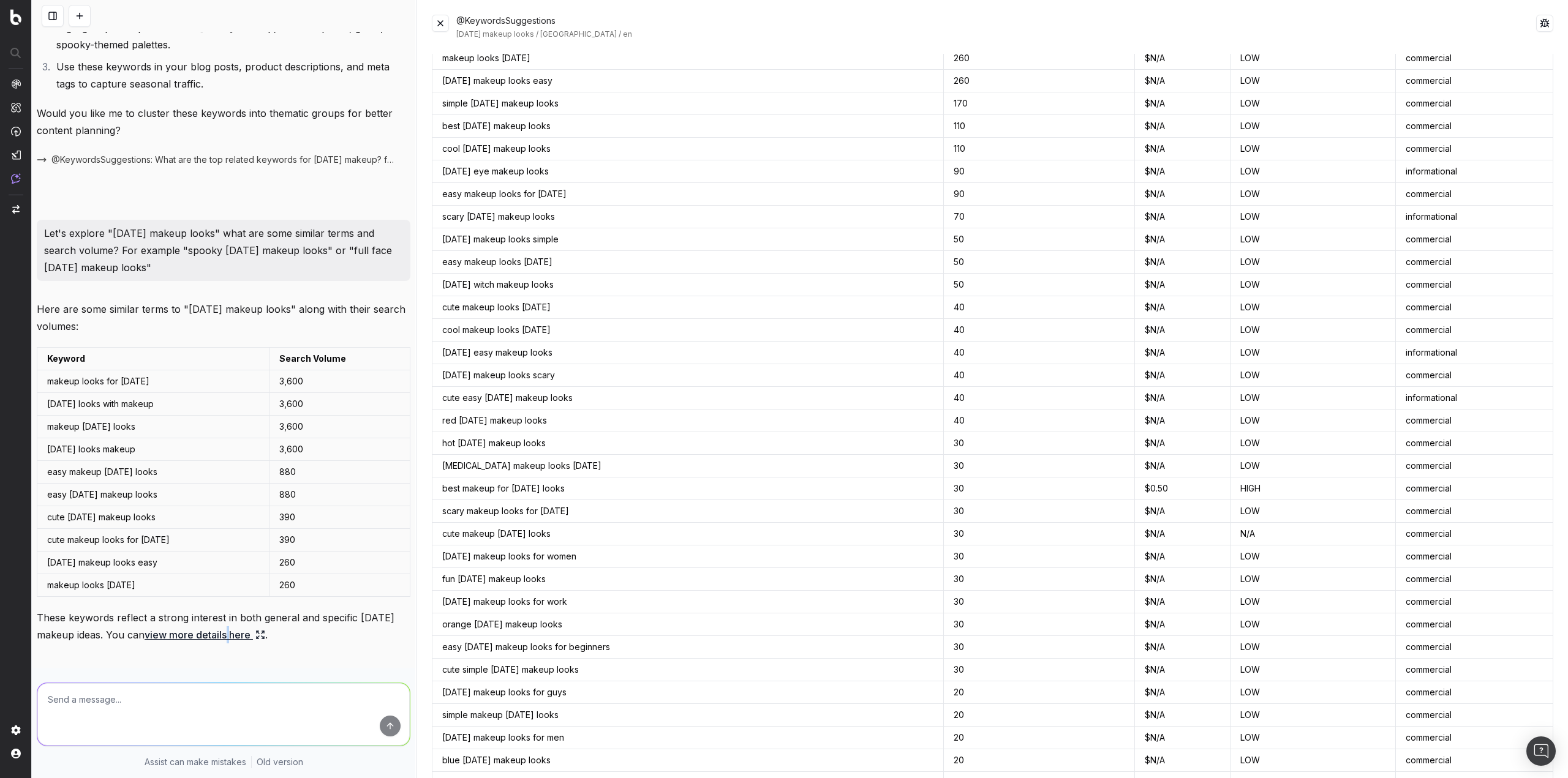
scroll to position [245, 0]
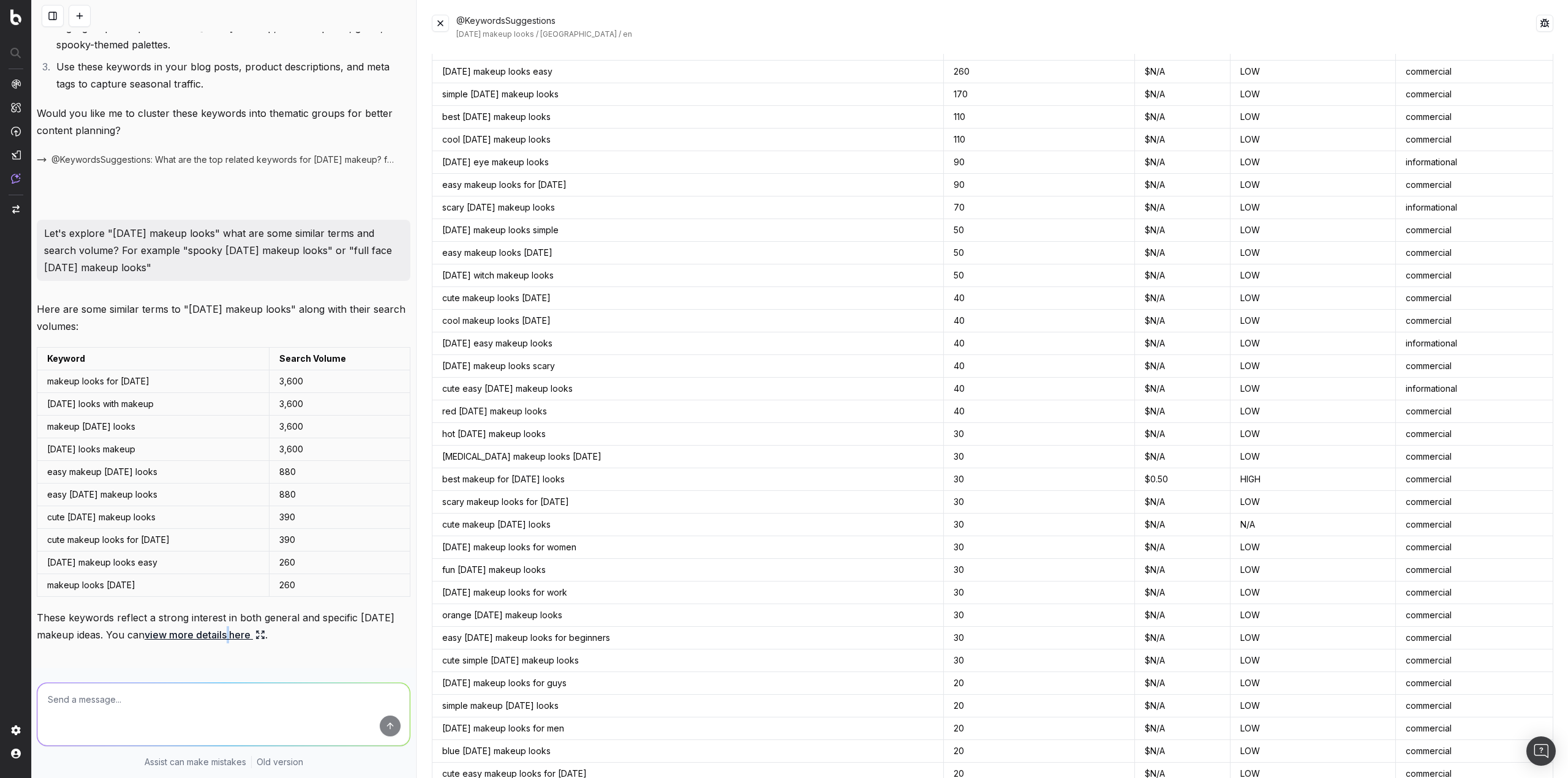
click at [438, 20] on button at bounding box center [440, 23] width 17 height 17
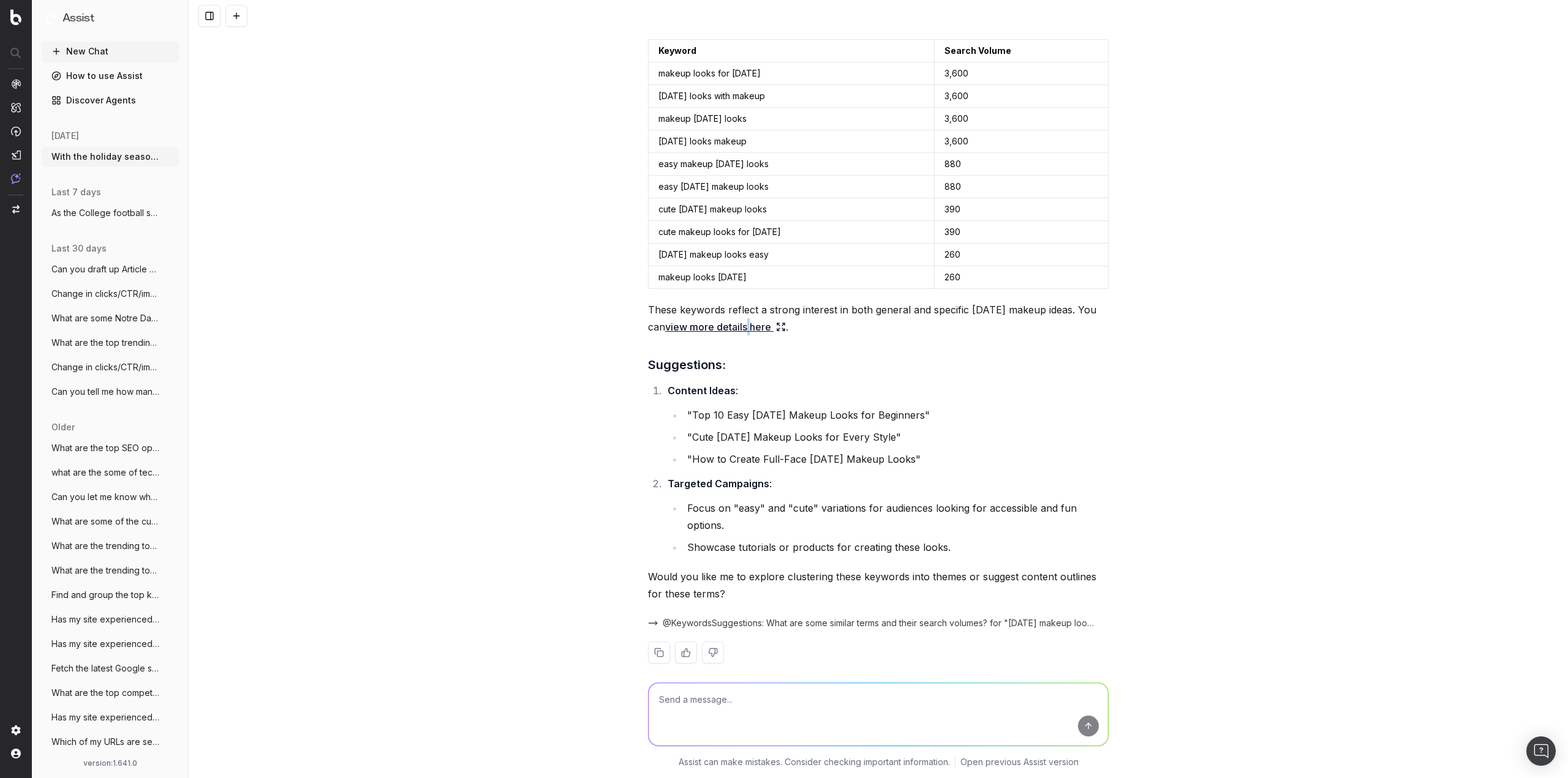
scroll to position [796, 0]
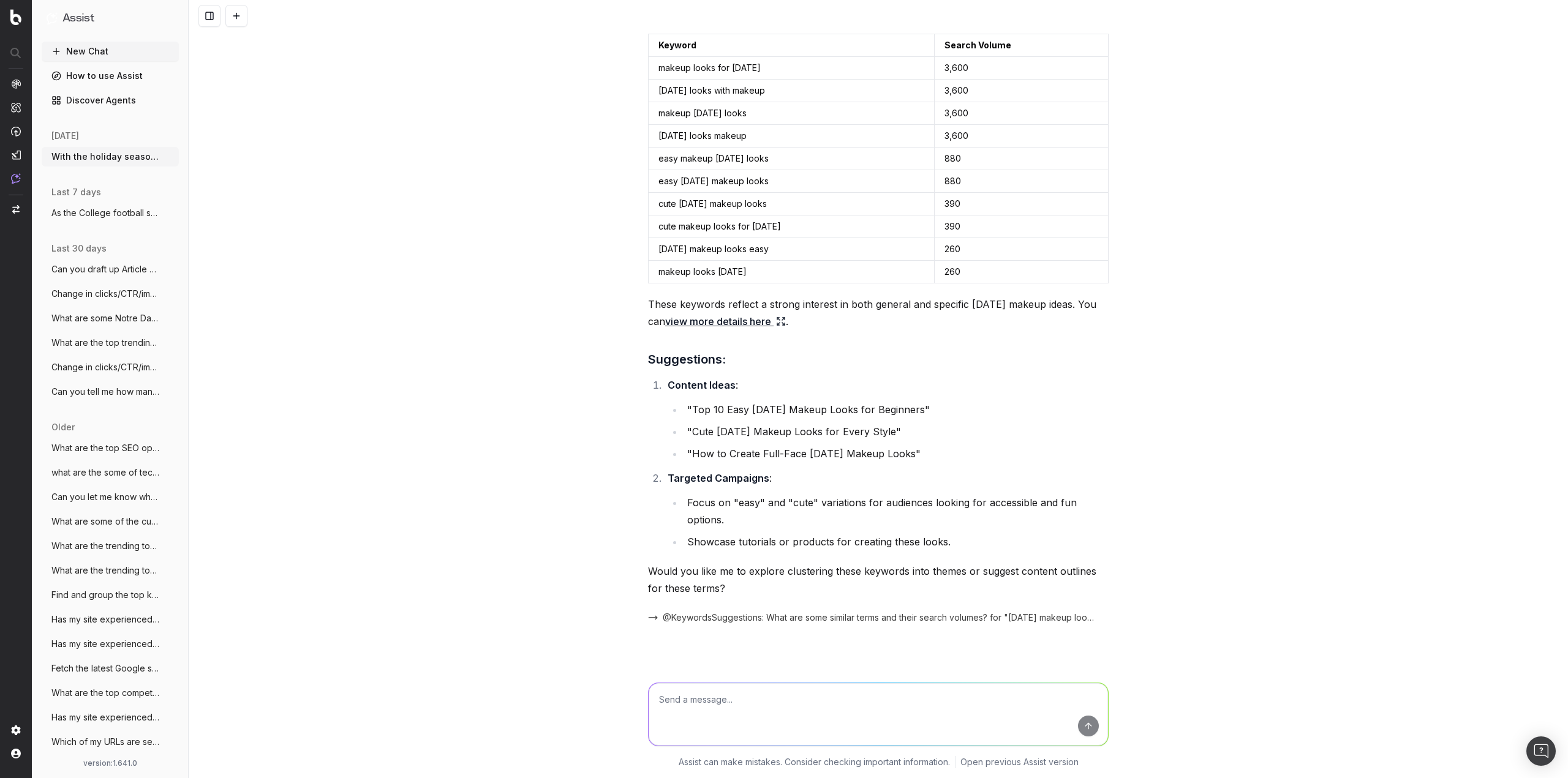
click at [549, 412] on div "With the holiday season fast approaching, I would like to incorporate some Hall…" at bounding box center [878, 389] width 1379 height 778
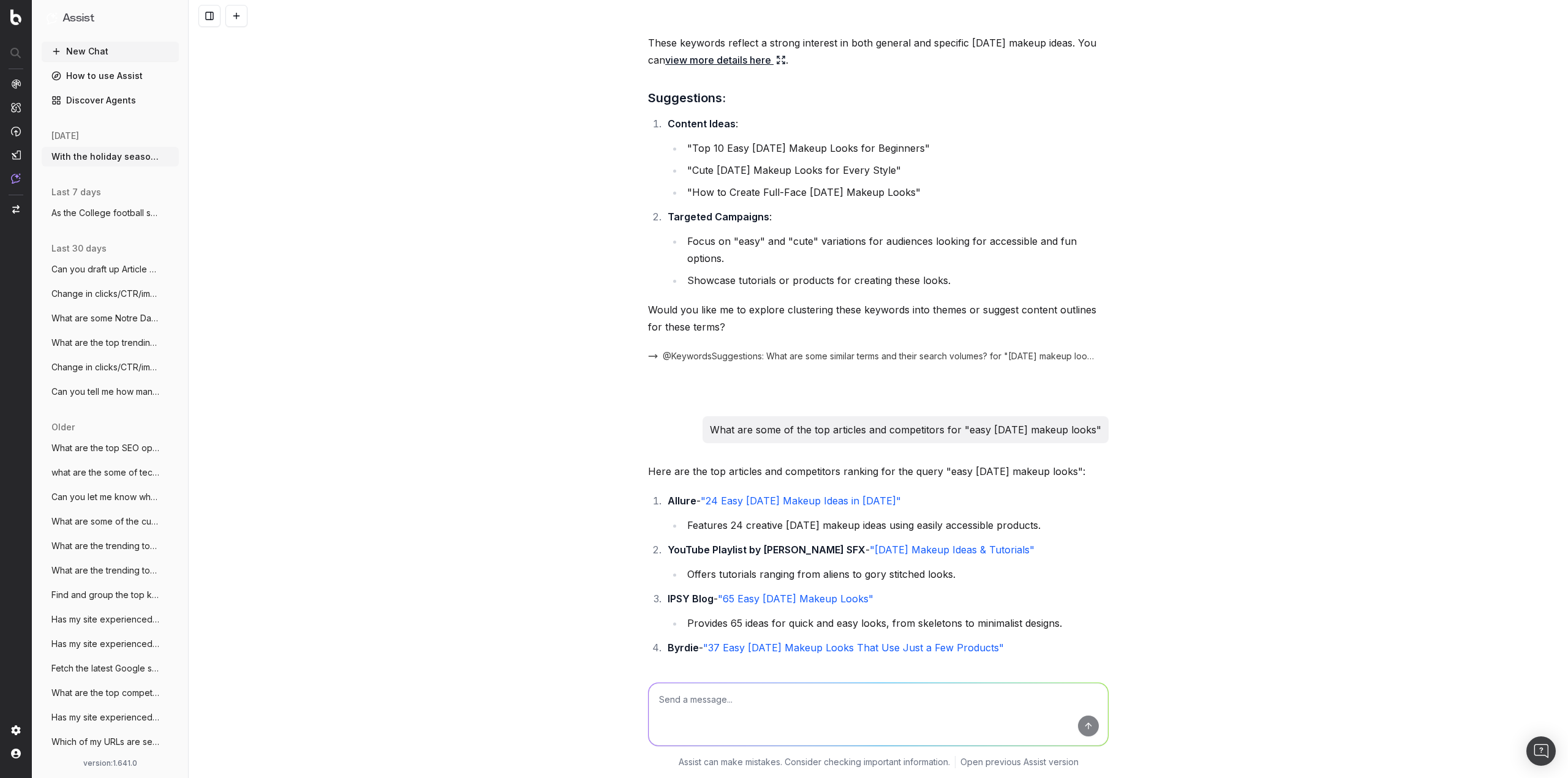
scroll to position [1101, 0]
